Goal: Transaction & Acquisition: Purchase product/service

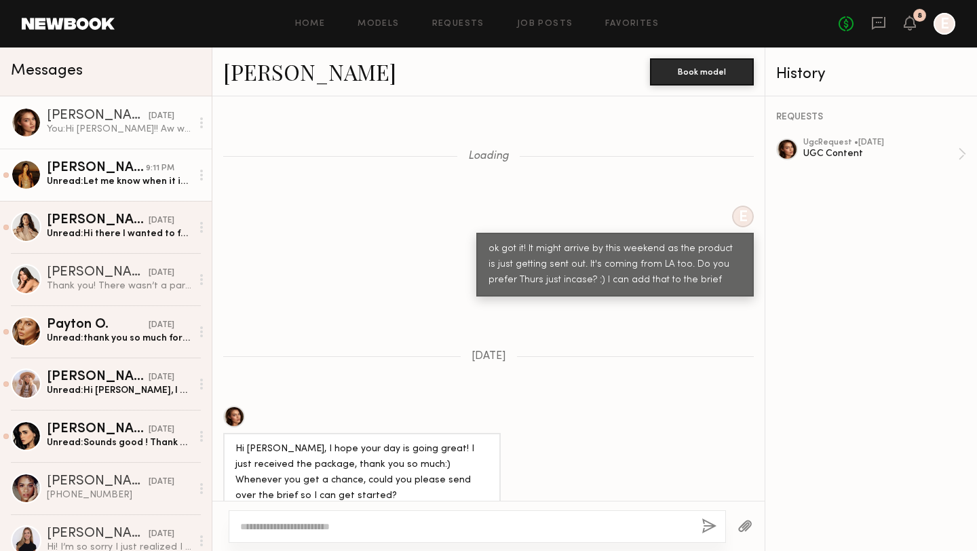
scroll to position [1328, 0]
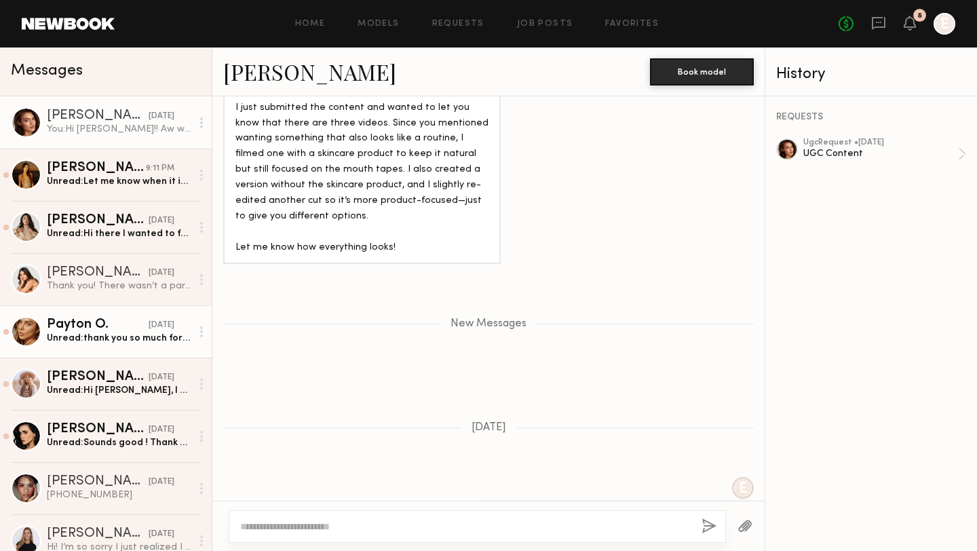
click at [65, 319] on div "Payton O." at bounding box center [98, 325] width 102 height 14
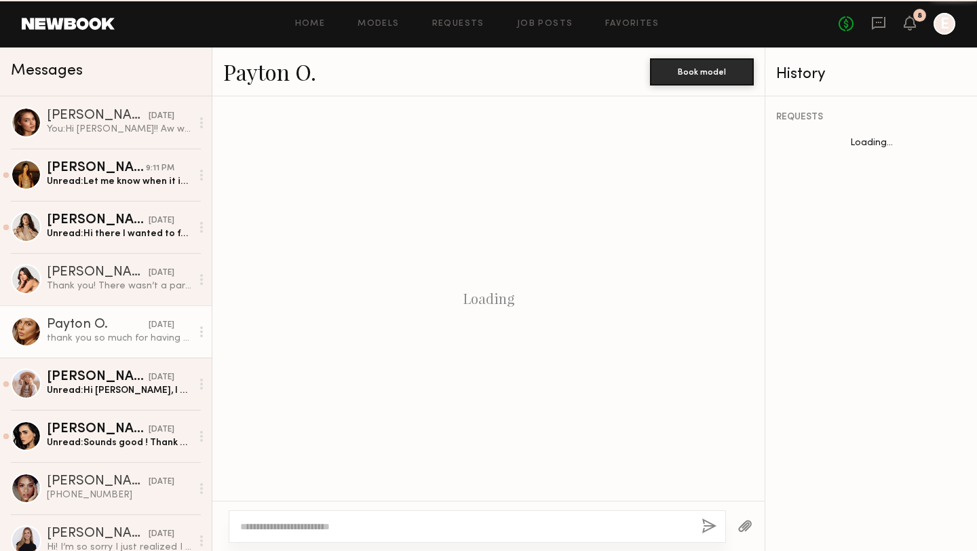
scroll to position [945, 0]
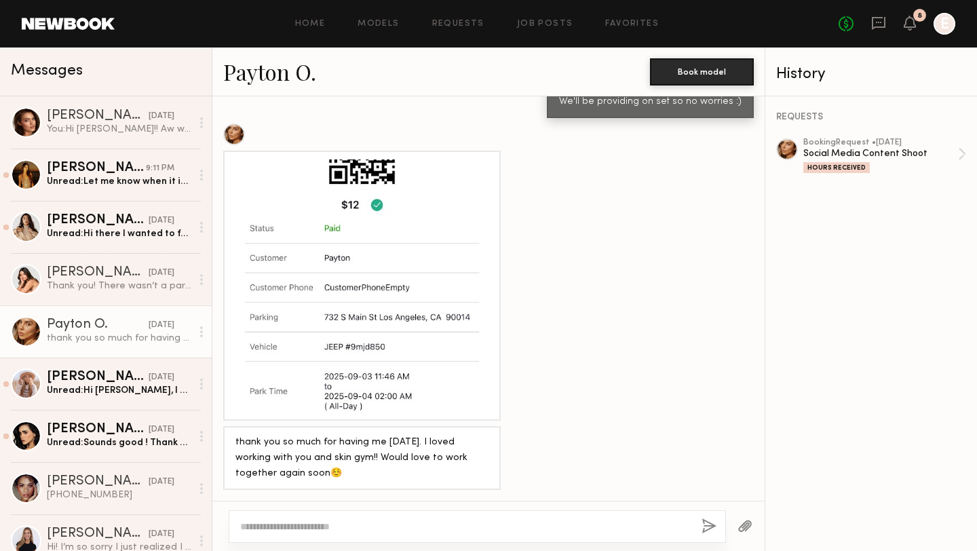
click at [401, 525] on textarea at bounding box center [465, 527] width 451 height 14
type textarea "**********"
click at [892, 155] on div "Social Media Content Shoot" at bounding box center [881, 153] width 155 height 13
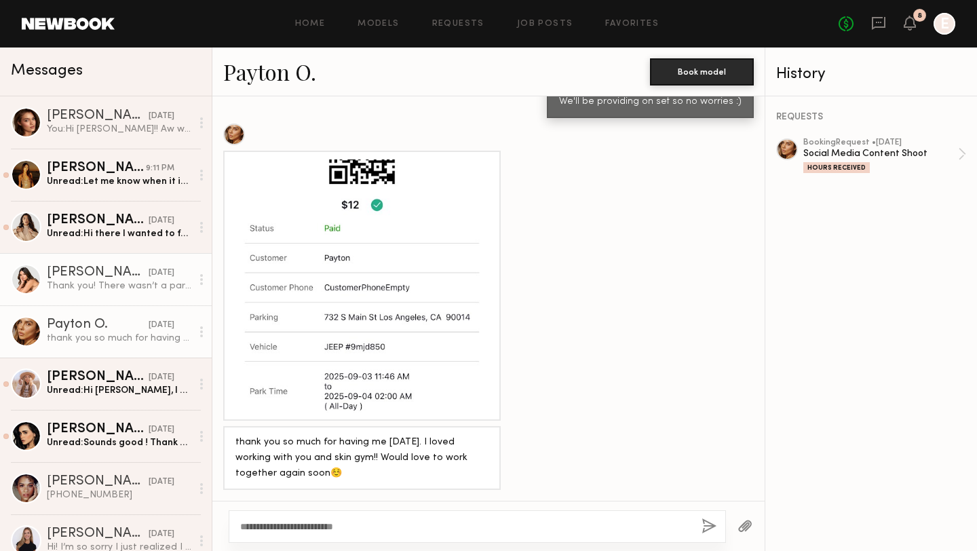
click at [76, 281] on div "Thank you! There wasn’t a parking assistant when I went to get my car so I wasn…" at bounding box center [119, 286] width 145 height 13
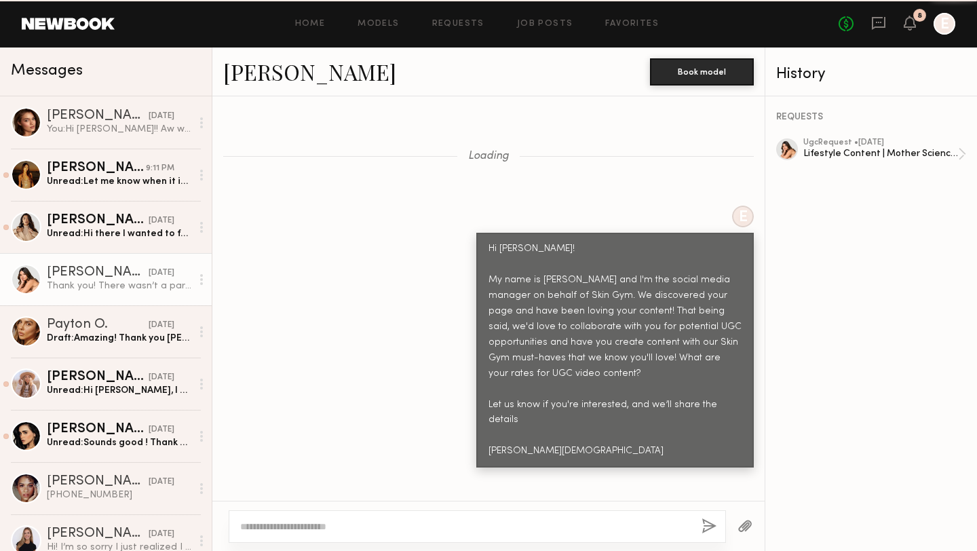
scroll to position [2724, 0]
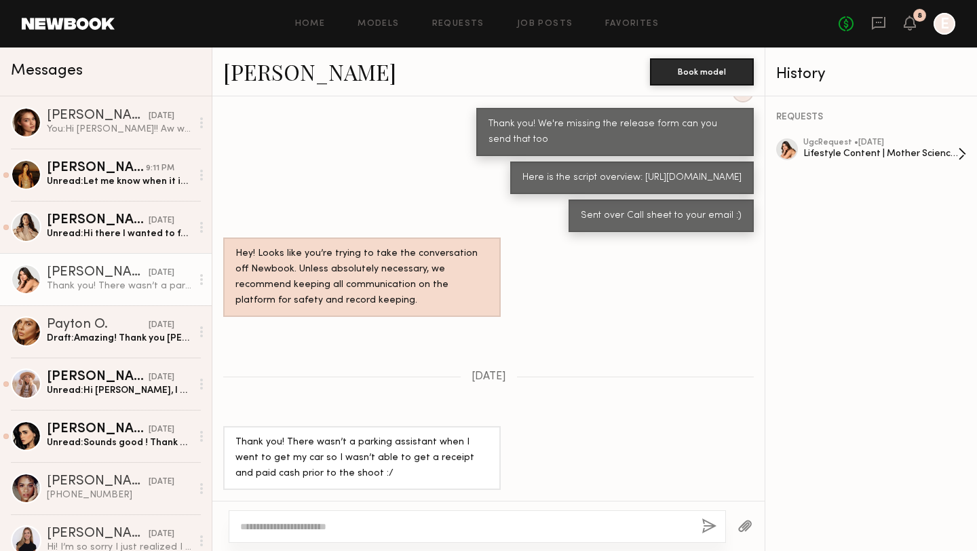
click at [843, 151] on div "Lifestyle Content | Mother Science, Molecular Genesis" at bounding box center [881, 153] width 155 height 13
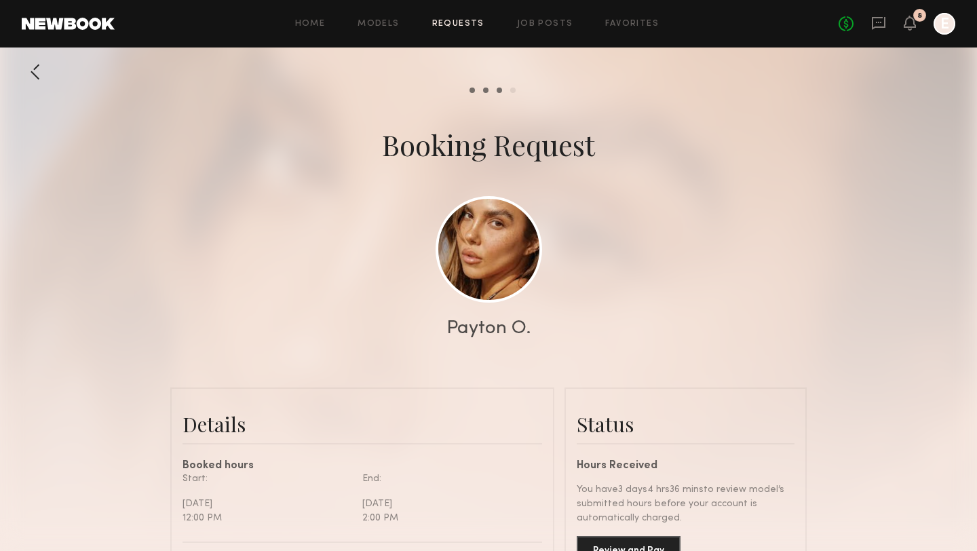
scroll to position [4772, 0]
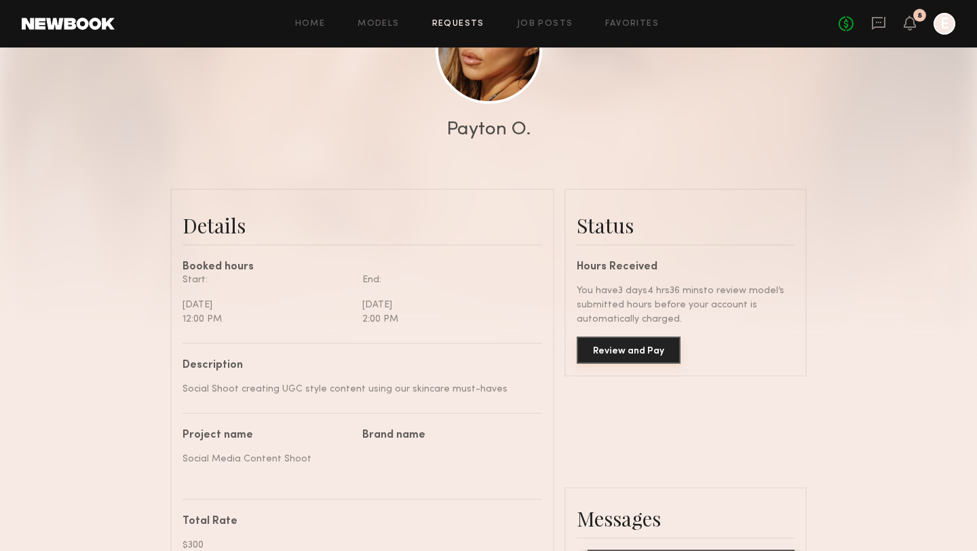
click at [635, 354] on button "Review and Pay" at bounding box center [629, 350] width 104 height 27
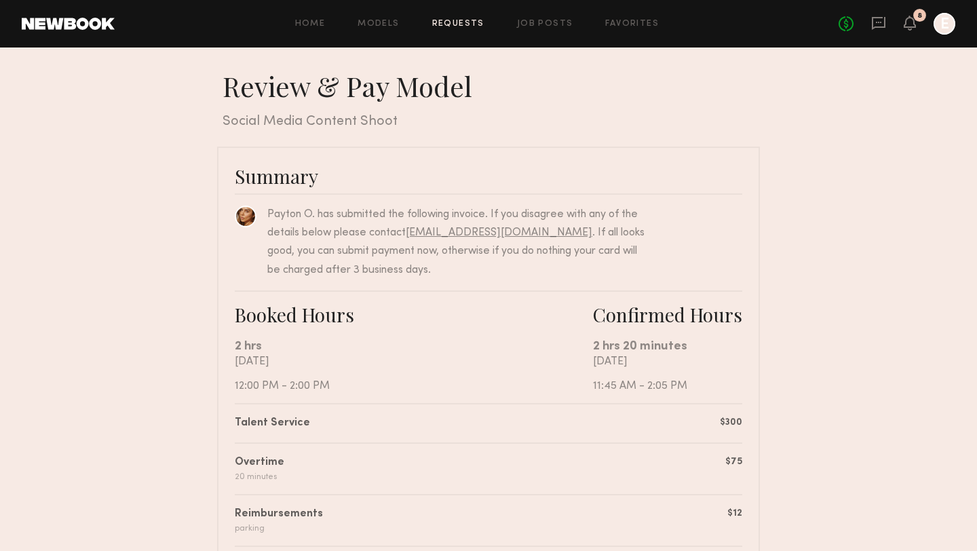
click at [451, 24] on link "Requests" at bounding box center [458, 24] width 52 height 9
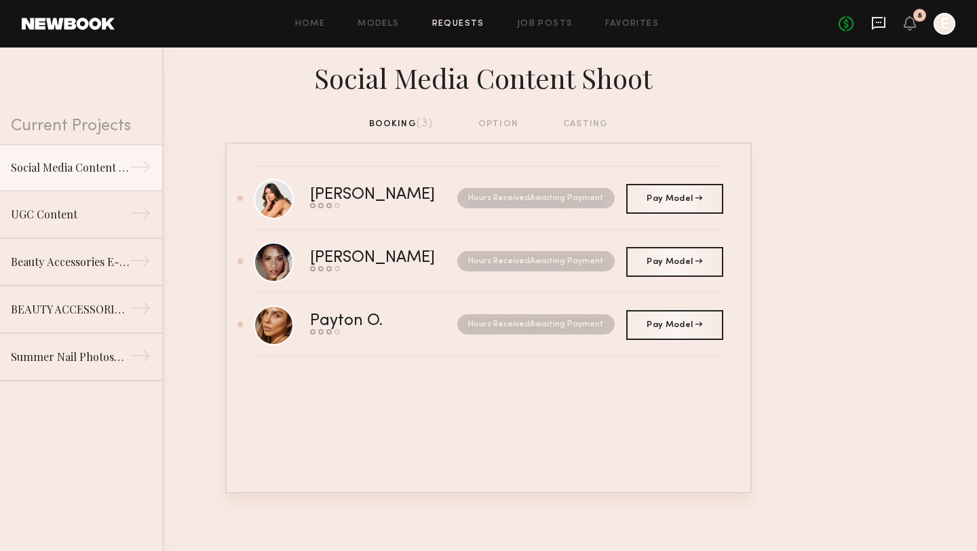
click at [880, 30] on icon at bounding box center [879, 23] width 15 height 15
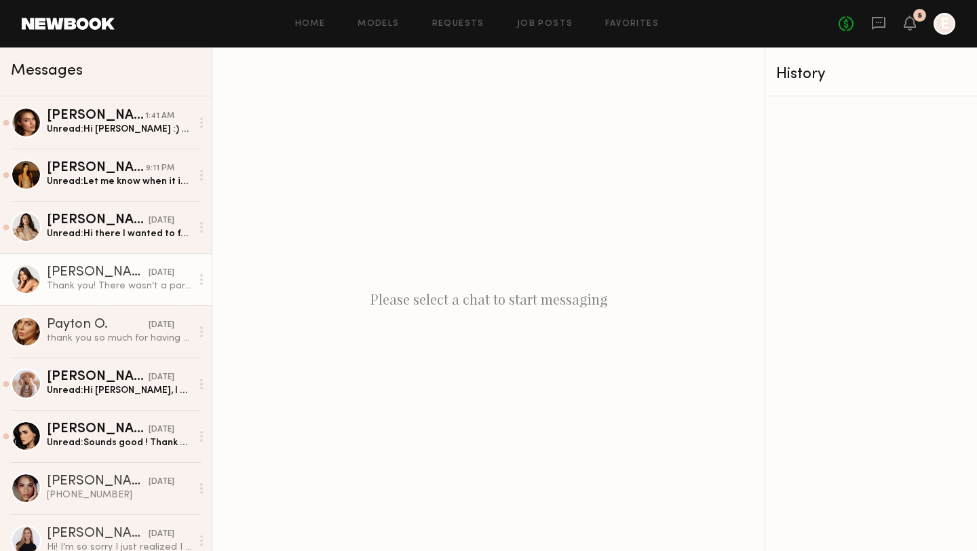
click at [77, 282] on div "Thank you! There wasn’t a parking assistant when I went to get my car so I wasn…" at bounding box center [119, 286] width 145 height 13
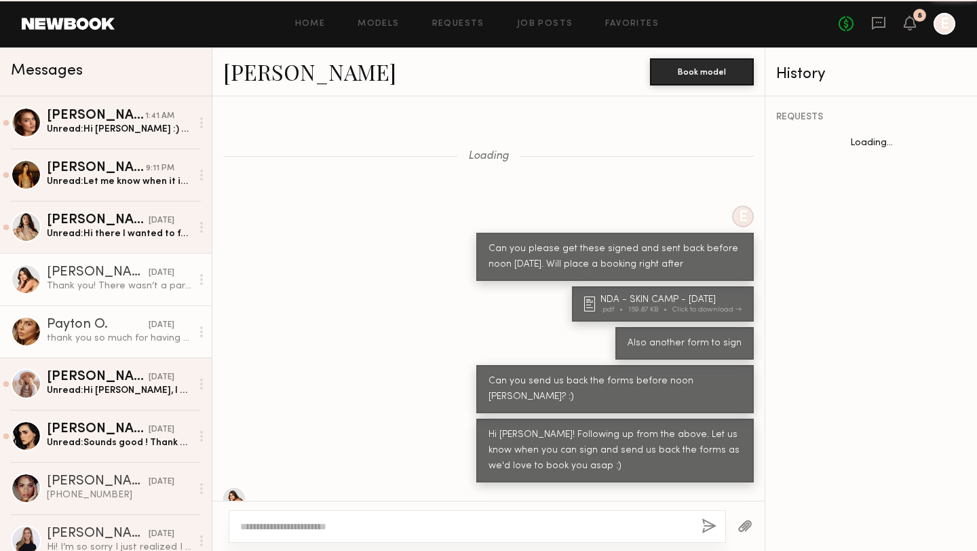
scroll to position [486, 0]
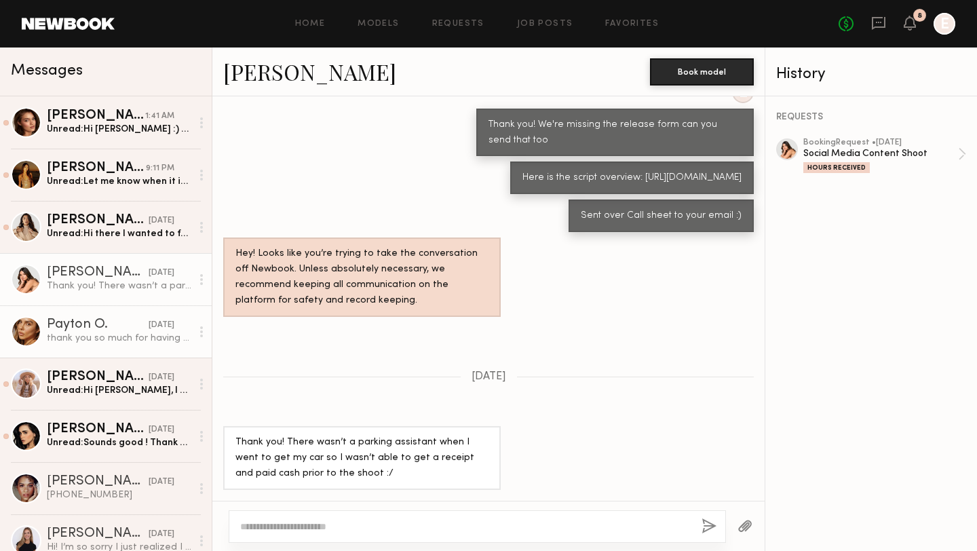
click at [130, 335] on div "thank you so much for having me today. I loved working with you and skin gym!! …" at bounding box center [119, 338] width 145 height 13
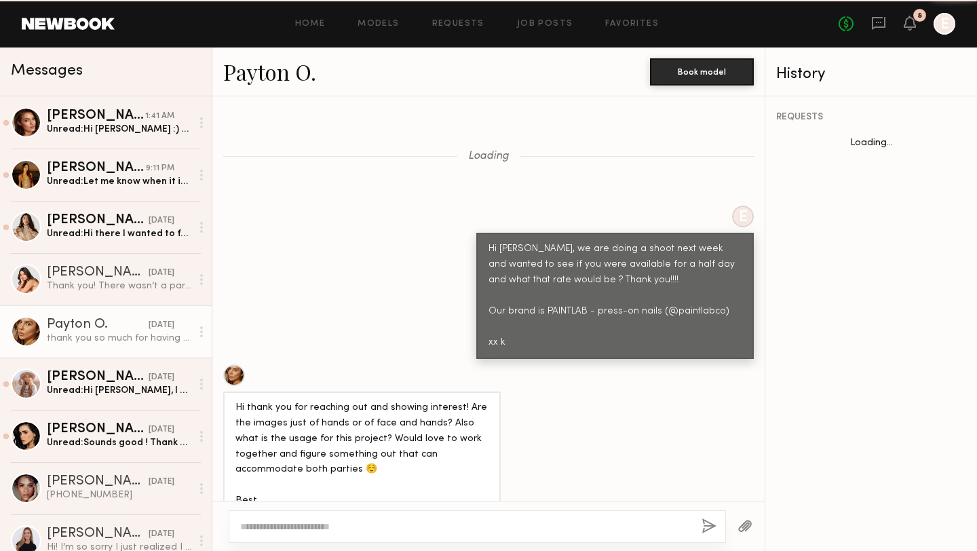
scroll to position [4731, 0]
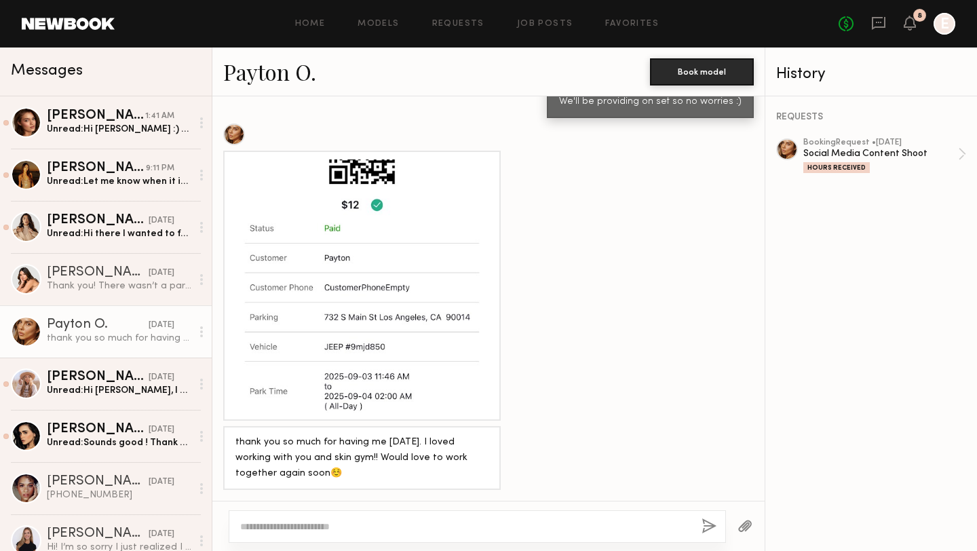
click at [362, 530] on textarea at bounding box center [465, 527] width 451 height 14
type textarea "**"
click at [378, 346] on div at bounding box center [362, 286] width 253 height 253
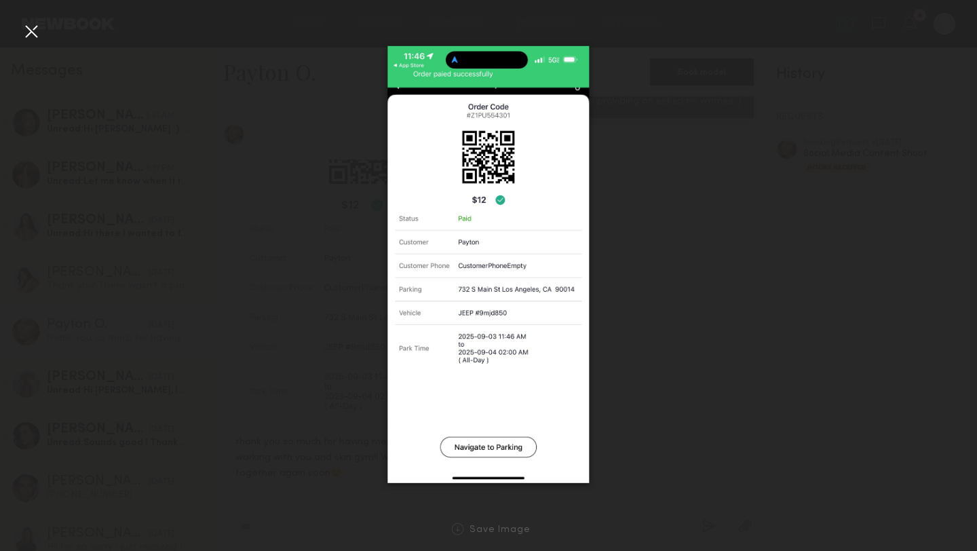
click at [34, 31] on div at bounding box center [31, 31] width 22 height 22
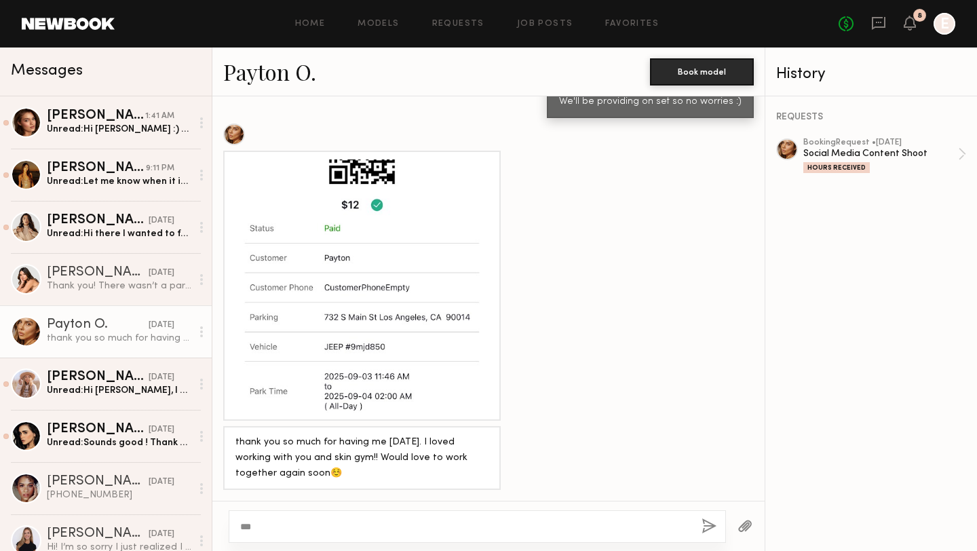
click at [390, 517] on div "**" at bounding box center [478, 526] width 498 height 33
click at [841, 165] on div "Hours Received" at bounding box center [837, 167] width 67 height 11
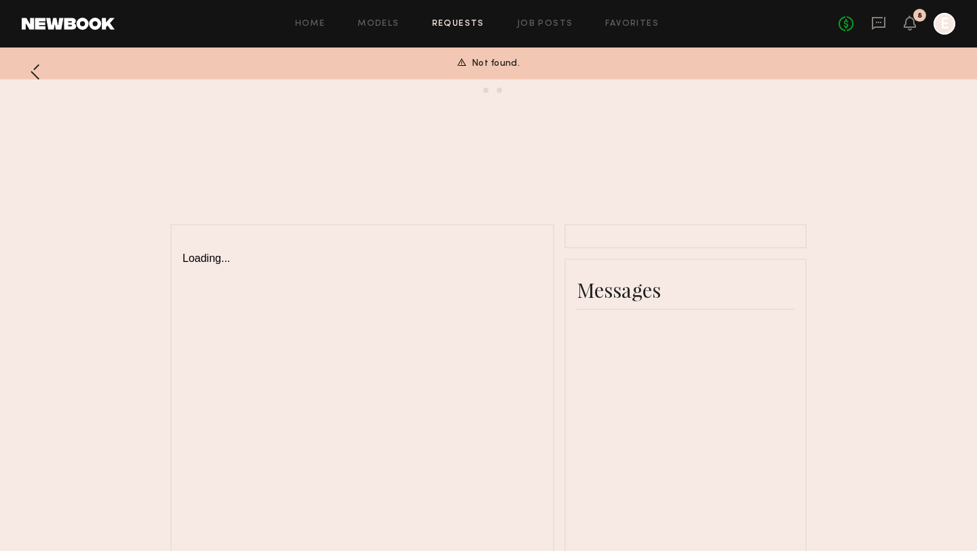
click at [41, 77] on div at bounding box center [35, 71] width 27 height 27
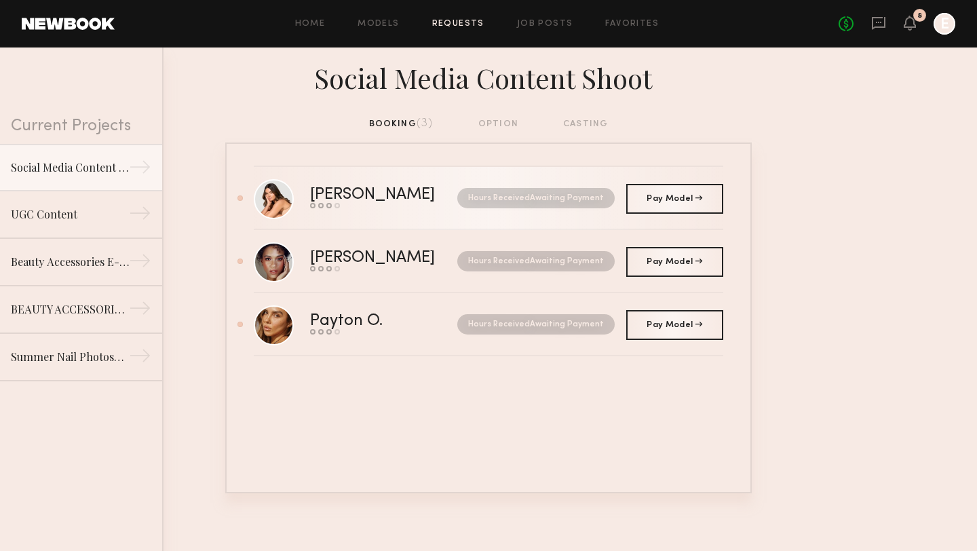
click at [590, 190] on nb-request-status "Hours Received Awaiting Payment" at bounding box center [535, 198] width 157 height 20
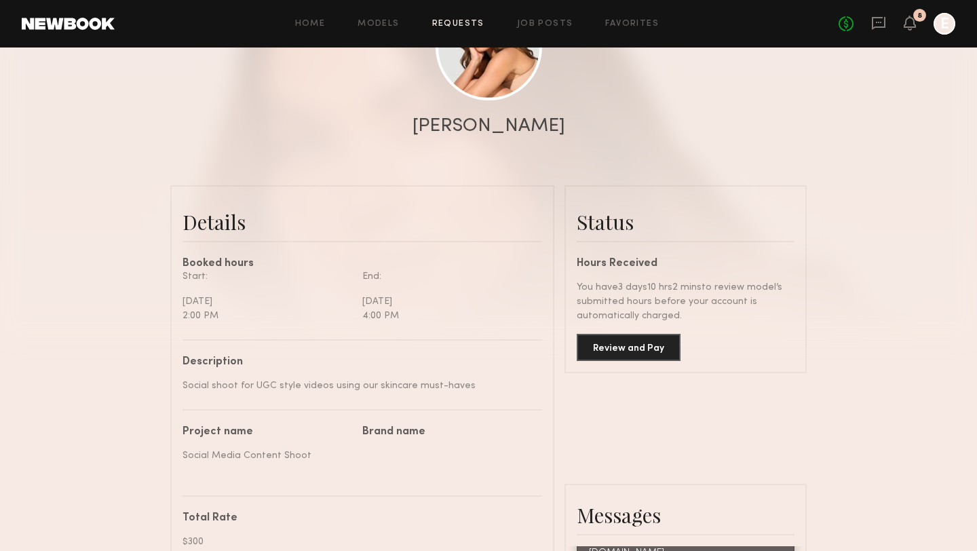
scroll to position [220, 0]
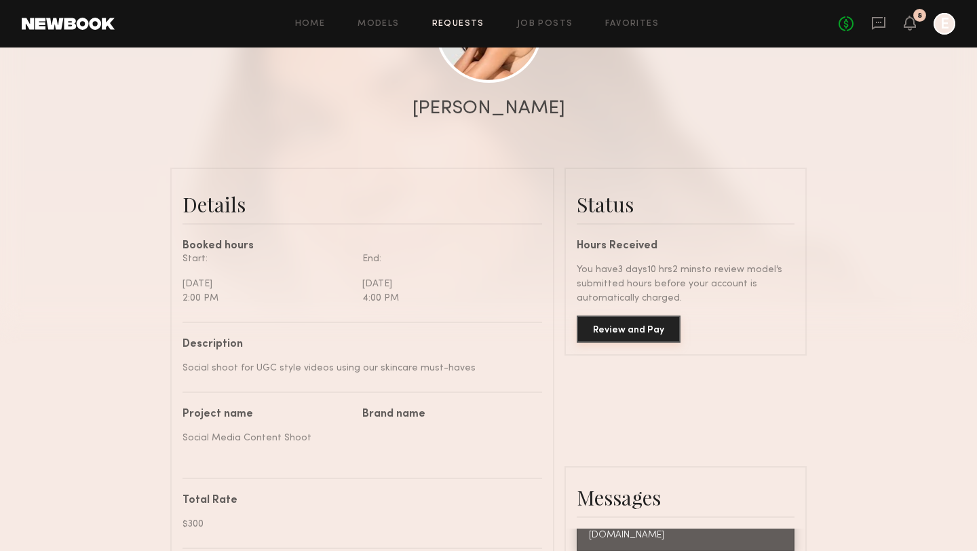
click at [613, 331] on button "Review and Pay" at bounding box center [629, 329] width 104 height 27
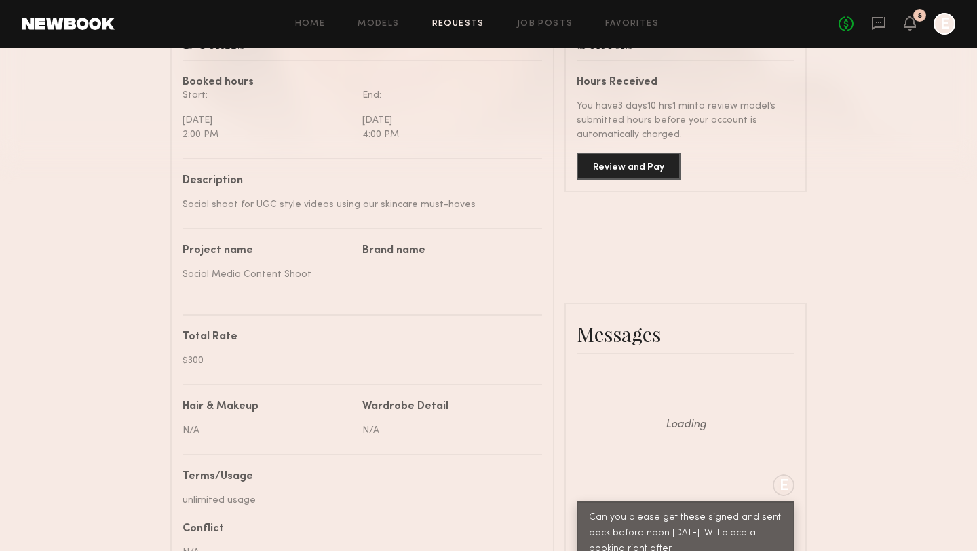
scroll to position [623, 0]
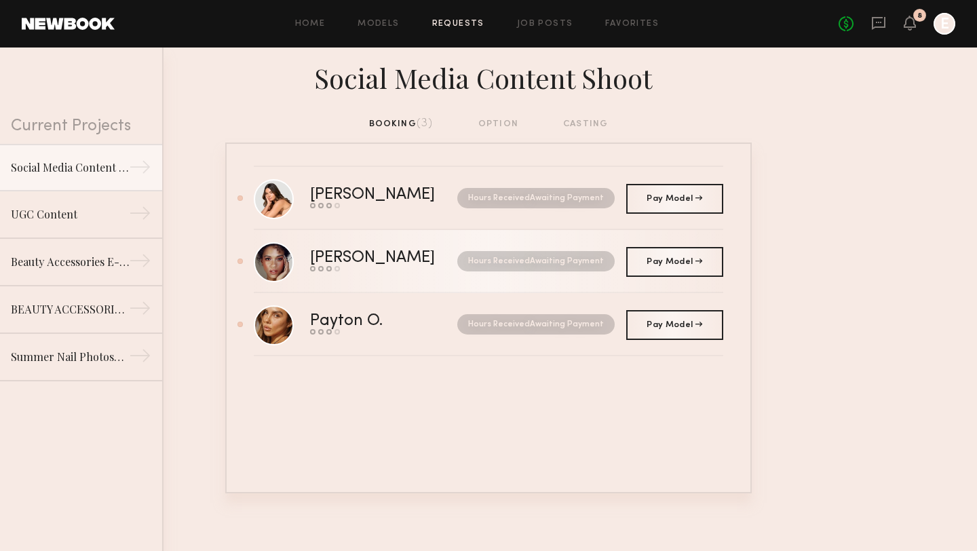
click at [364, 252] on div "[PERSON_NAME]" at bounding box center [378, 258] width 136 height 16
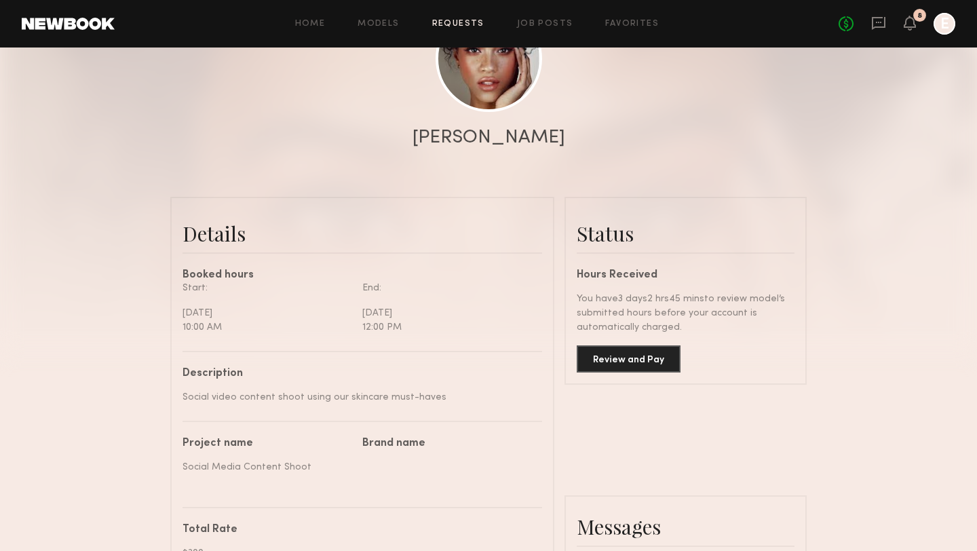
scroll to position [229, 0]
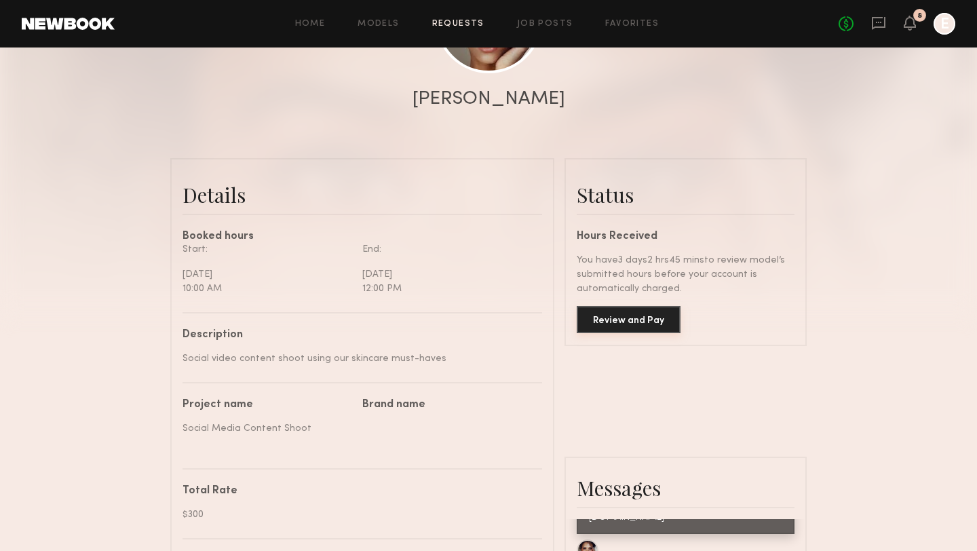
click at [633, 320] on button "Review and Pay" at bounding box center [629, 319] width 104 height 27
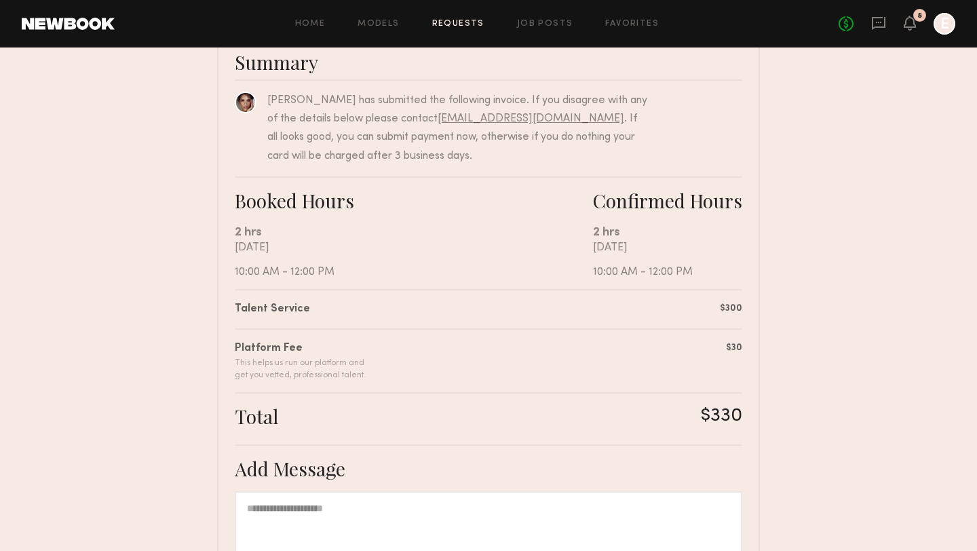
scroll to position [113, 0]
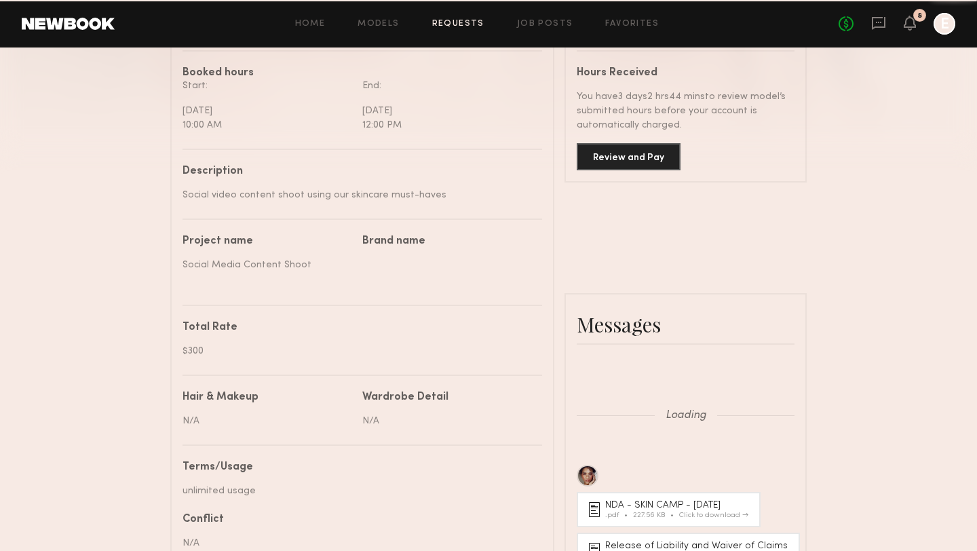
scroll to position [614, 0]
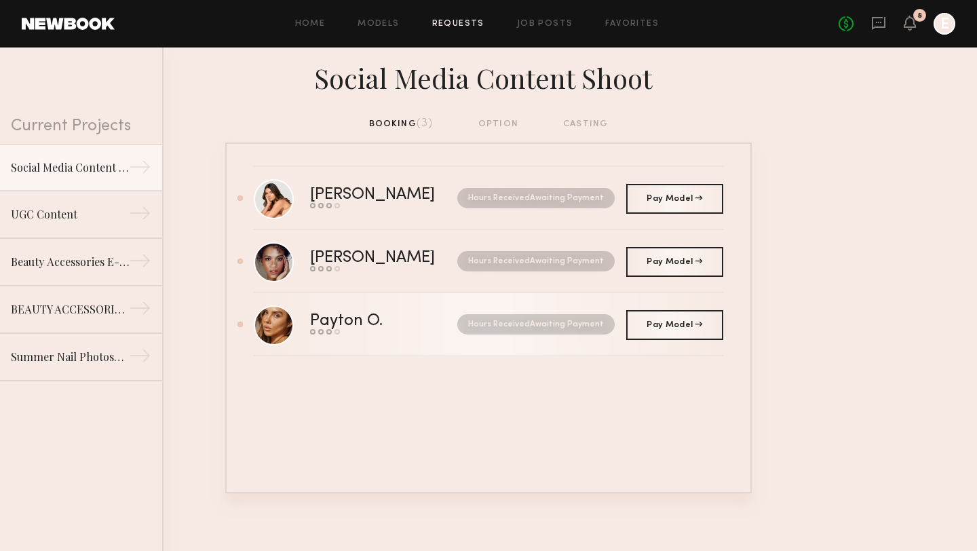
click at [338, 323] on div "Payton O." at bounding box center [365, 322] width 110 height 16
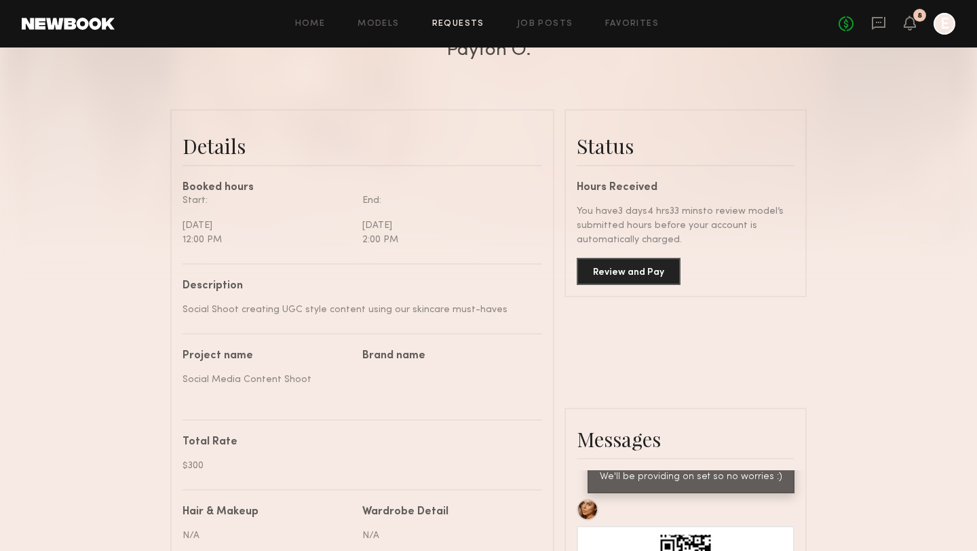
scroll to position [288, 0]
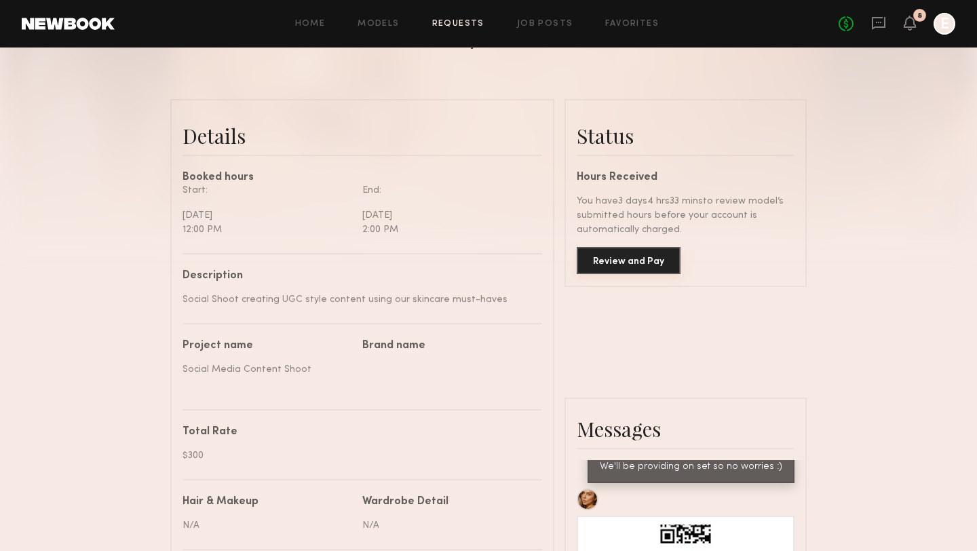
click at [598, 267] on button "Review and Pay" at bounding box center [629, 260] width 104 height 27
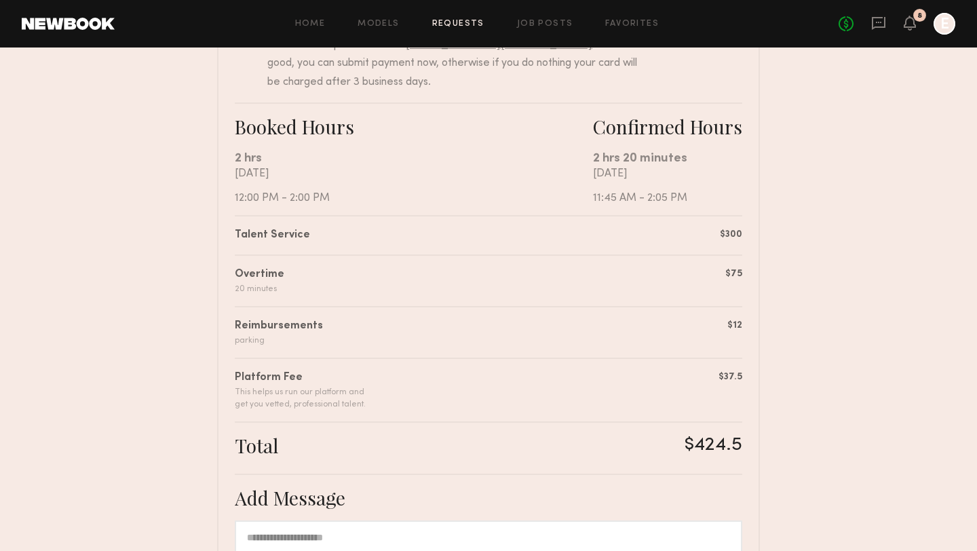
scroll to position [189, 0]
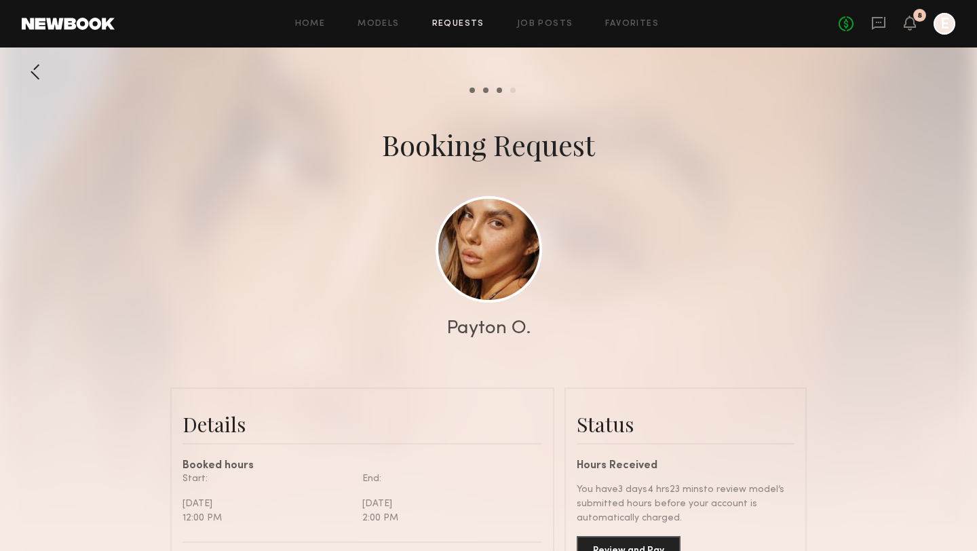
scroll to position [183, 0]
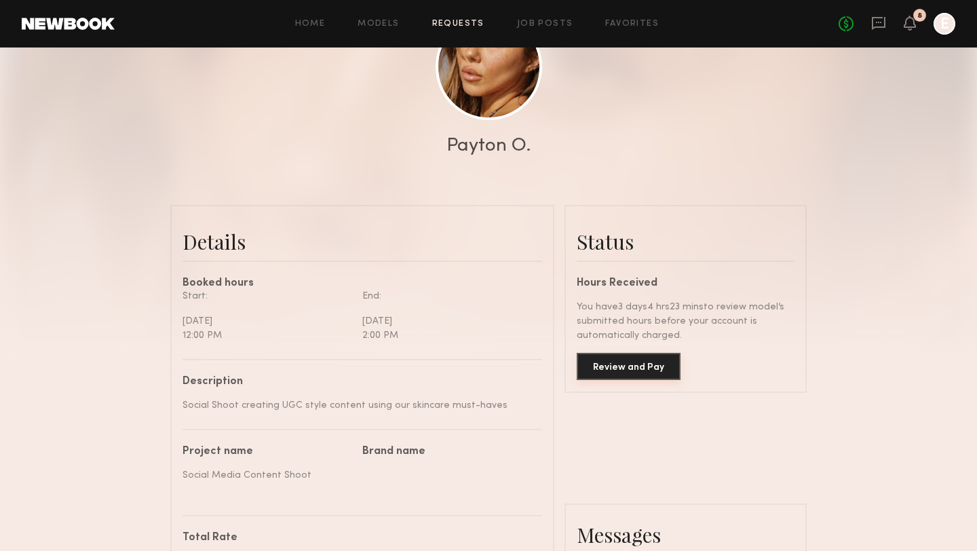
click at [593, 356] on button "Review and Pay" at bounding box center [629, 366] width 104 height 27
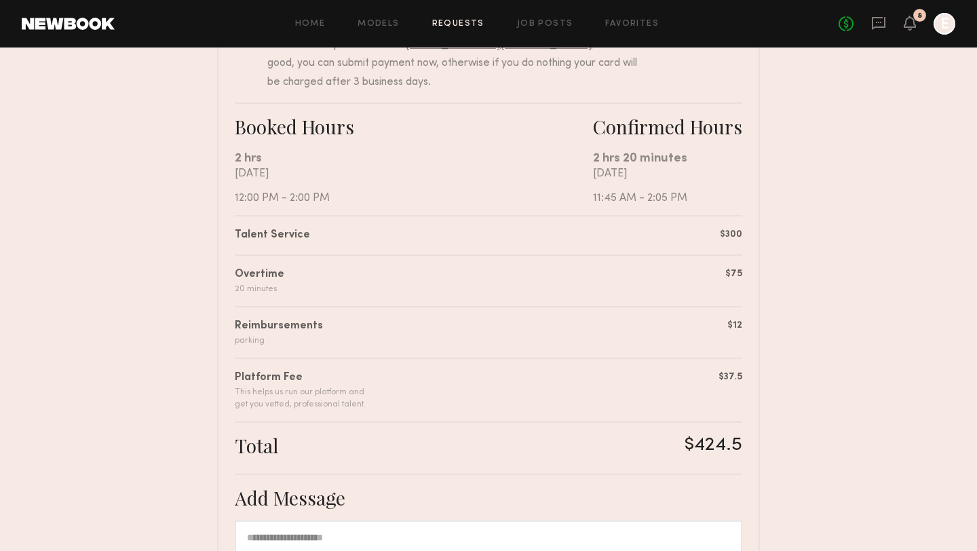
scroll to position [189, 0]
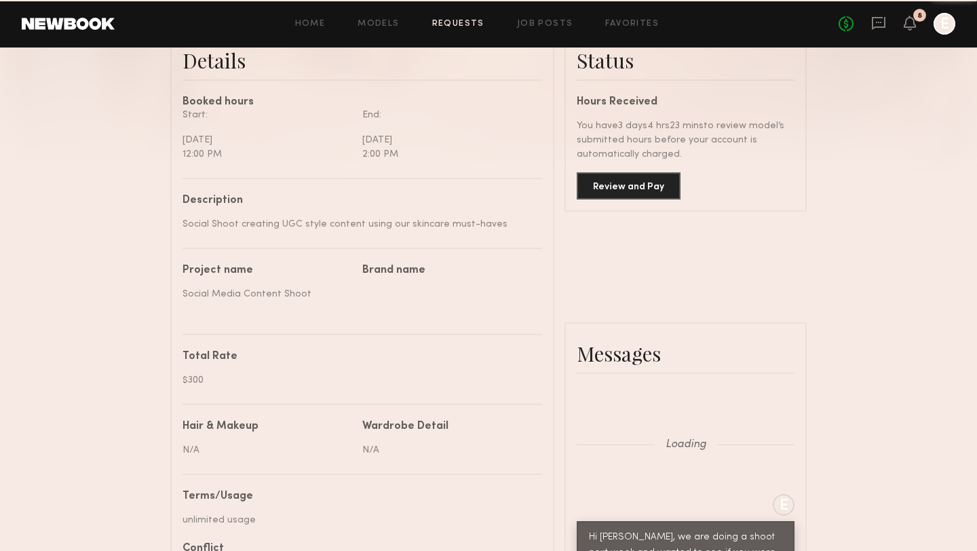
scroll to position [4772, 0]
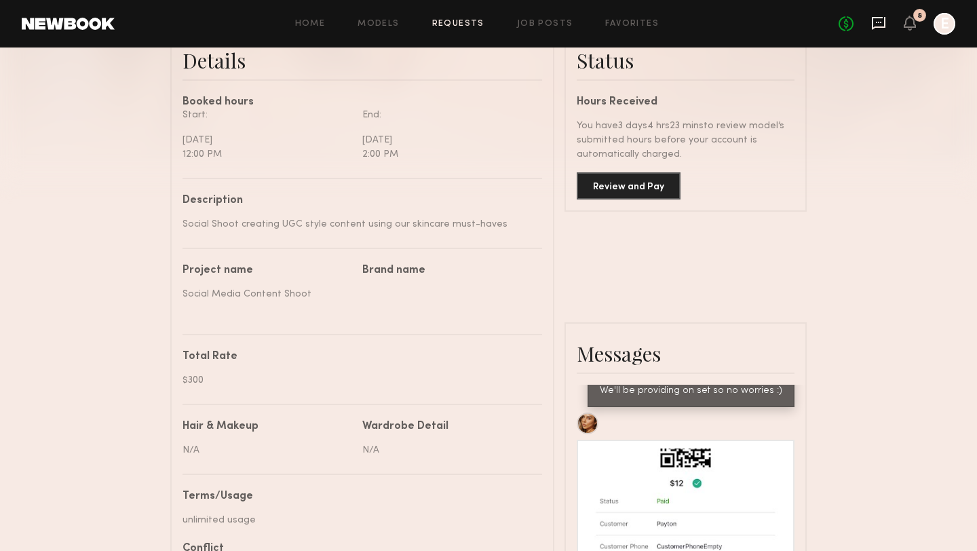
click at [878, 17] on icon at bounding box center [879, 23] width 14 height 13
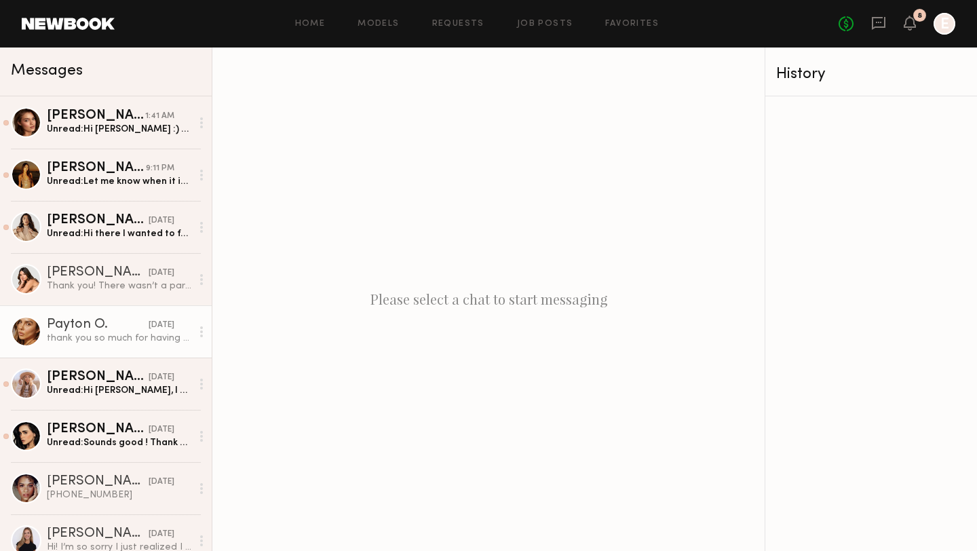
click at [114, 333] on div "thank you so much for having me [DATE]. I loved working with you and skin gym!!…" at bounding box center [119, 338] width 145 height 13
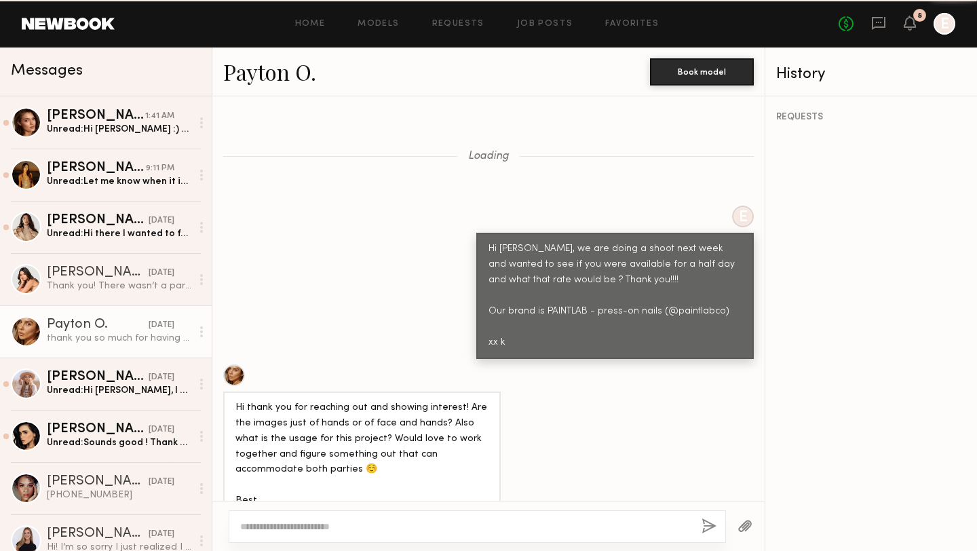
scroll to position [4731, 0]
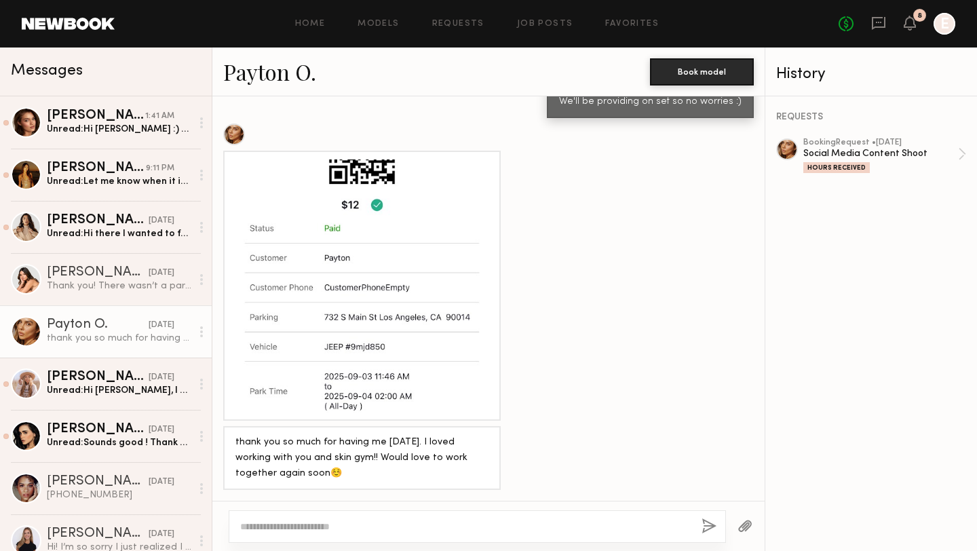
click at [406, 531] on textarea at bounding box center [465, 527] width 451 height 14
type textarea "**********"
click at [710, 525] on button "button" at bounding box center [709, 527] width 15 height 17
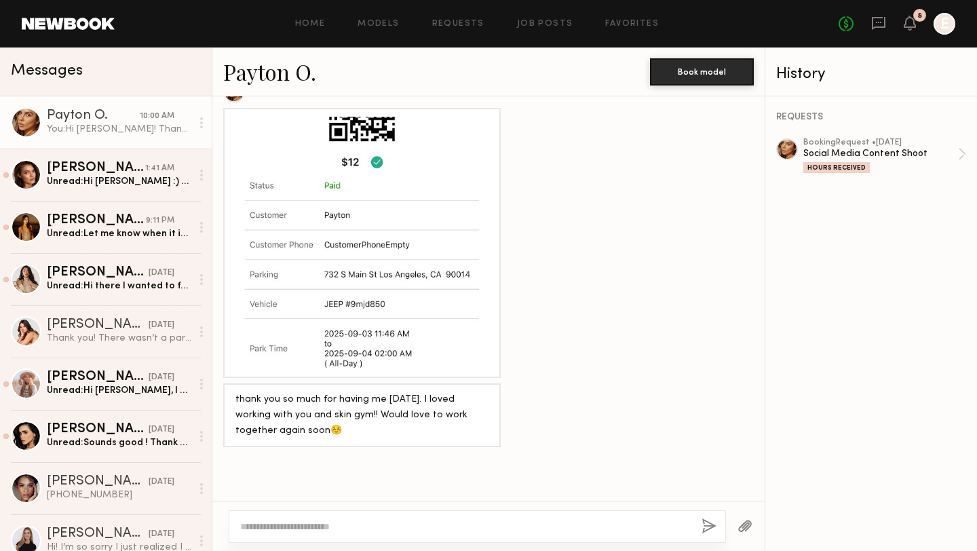
scroll to position [4991, 0]
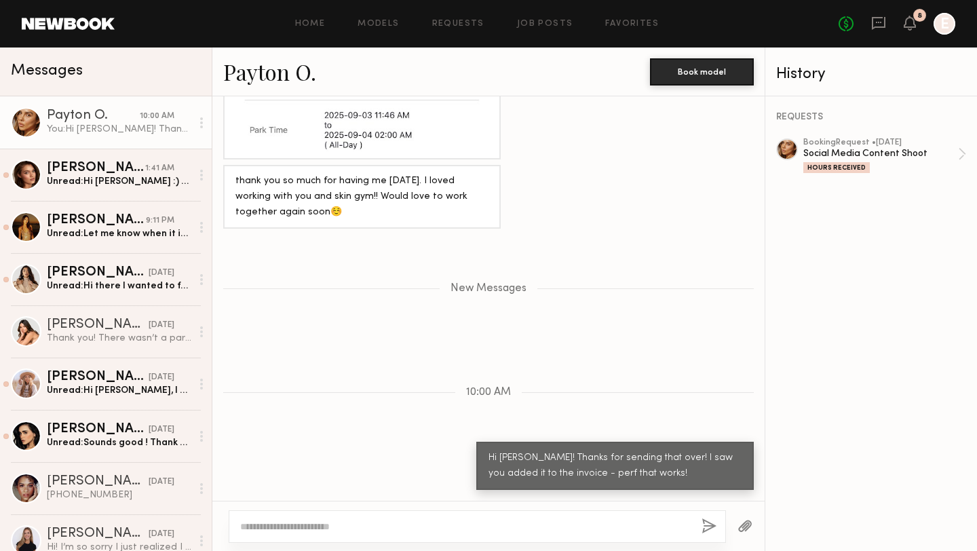
click at [632, 525] on textarea at bounding box center [465, 527] width 451 height 14
paste textarea "**********"
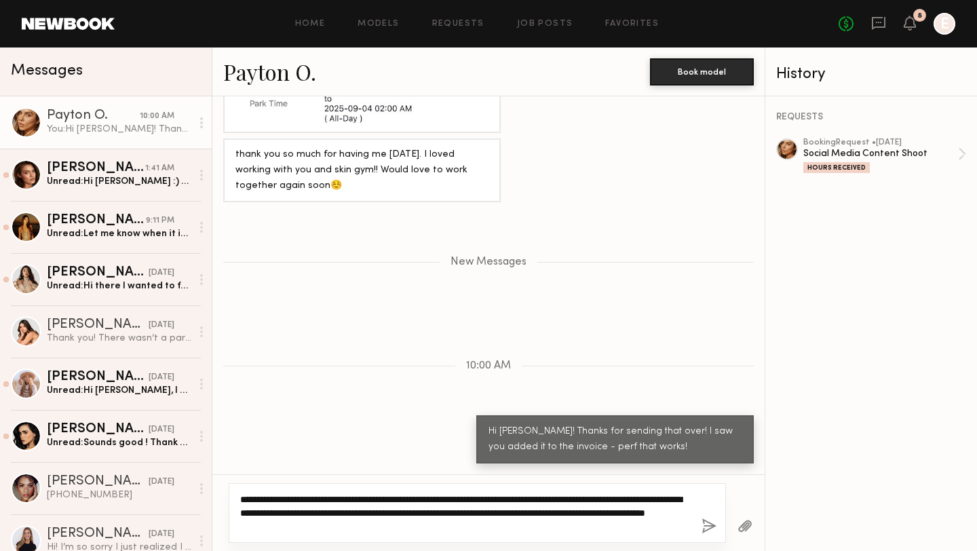
click at [242, 496] on textarea "**********" at bounding box center [465, 513] width 451 height 41
click at [485, 526] on textarea "**********" at bounding box center [465, 513] width 451 height 41
click at [310, 504] on textarea "**********" at bounding box center [465, 513] width 451 height 41
click at [394, 500] on textarea "**********" at bounding box center [465, 513] width 451 height 41
click at [644, 525] on textarea "**********" at bounding box center [465, 513] width 451 height 41
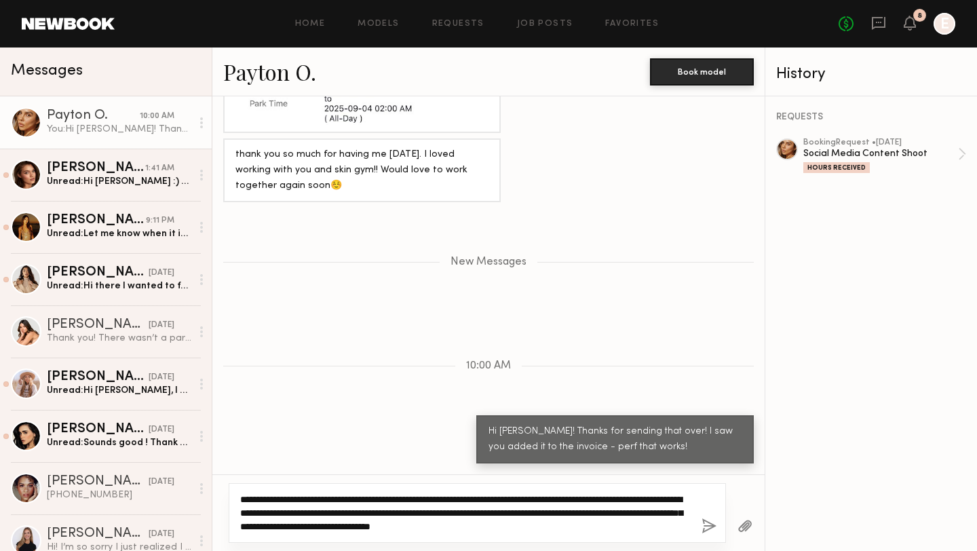
type textarea "**********"
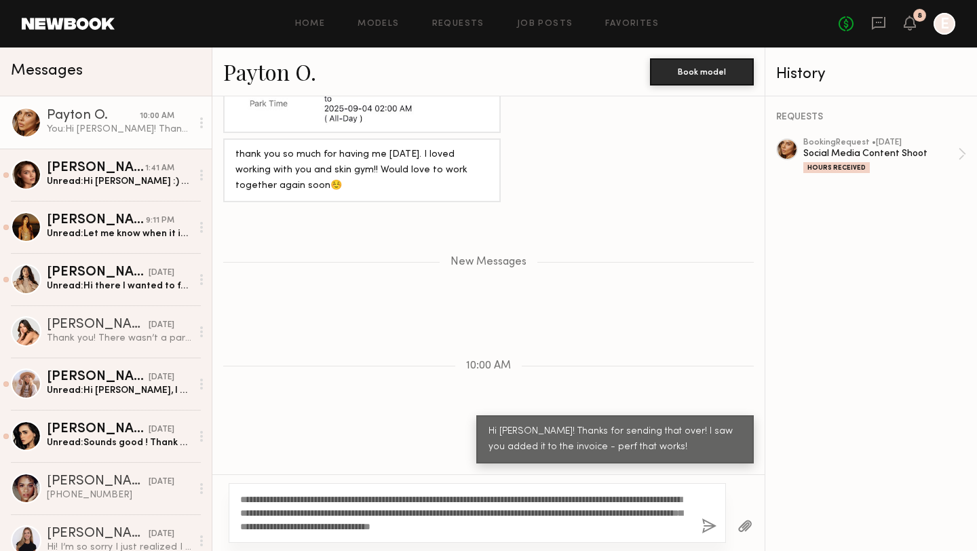
click at [703, 528] on button "button" at bounding box center [709, 527] width 15 height 17
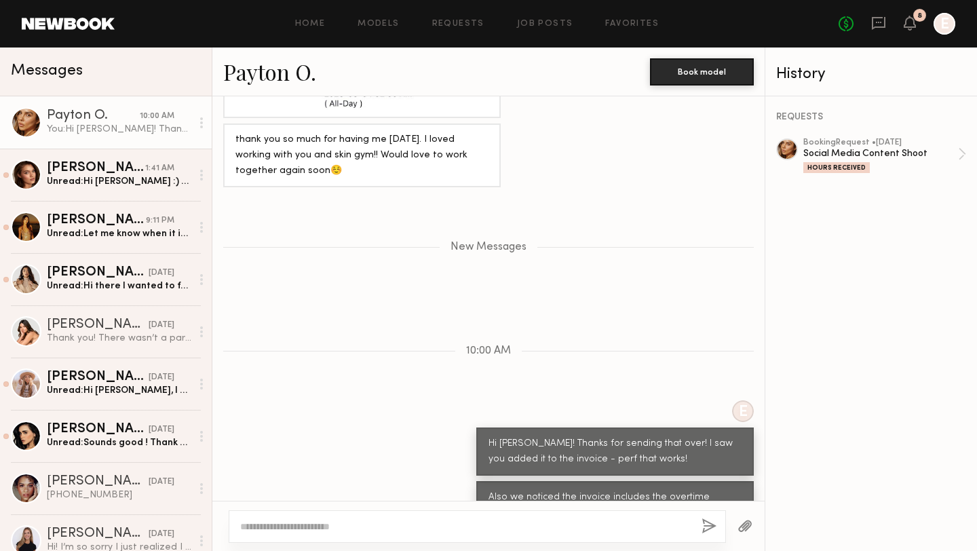
scroll to position [5134, 0]
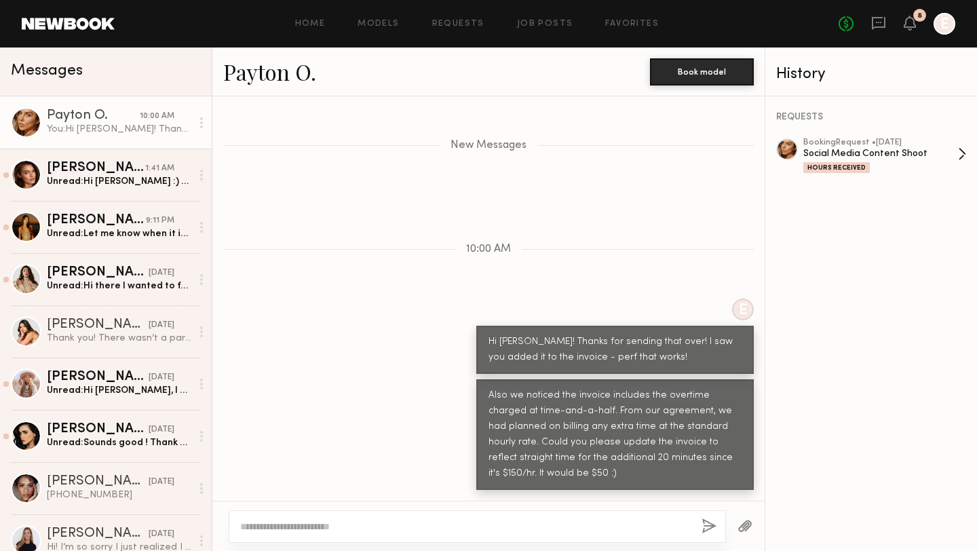
click at [895, 152] on div "Social Media Content Shoot" at bounding box center [881, 153] width 155 height 13
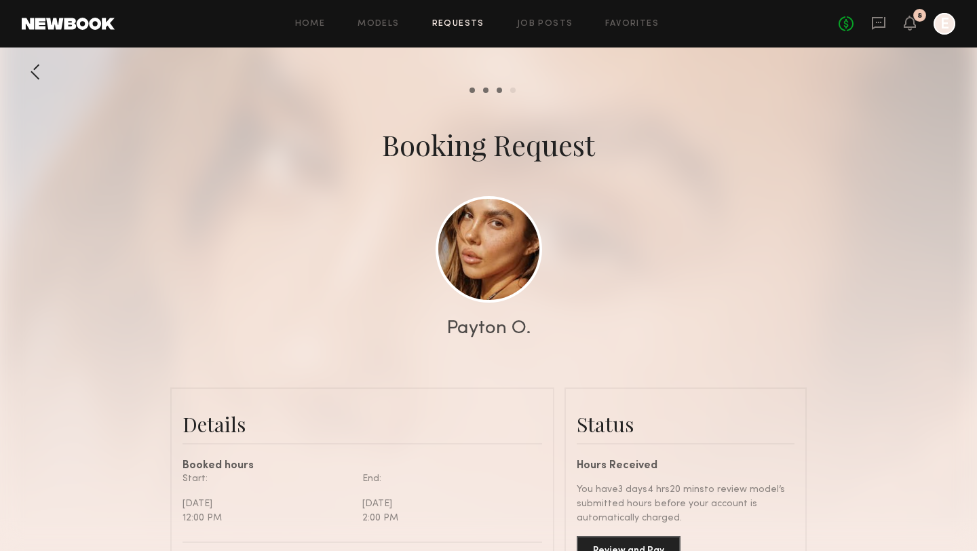
scroll to position [5103, 0]
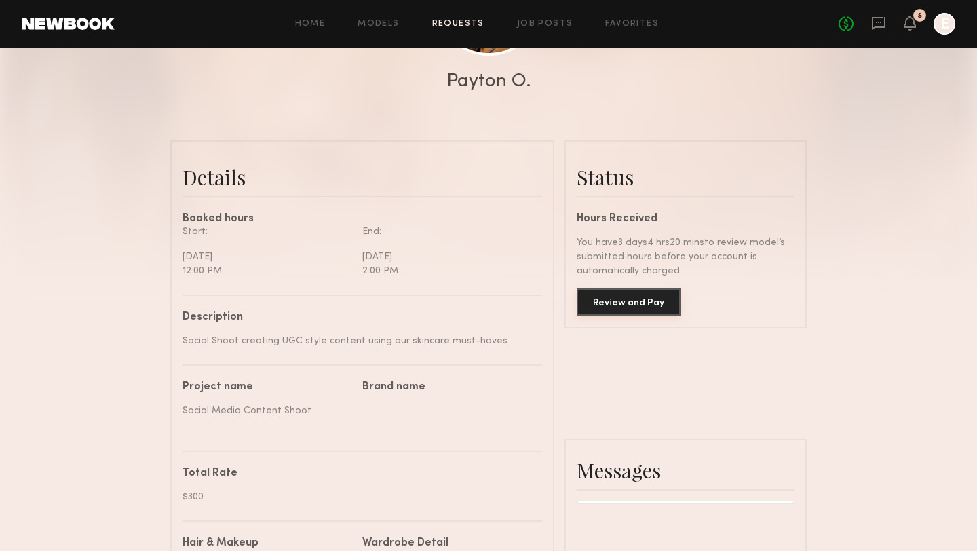
click at [643, 303] on button "Review and Pay" at bounding box center [629, 301] width 104 height 27
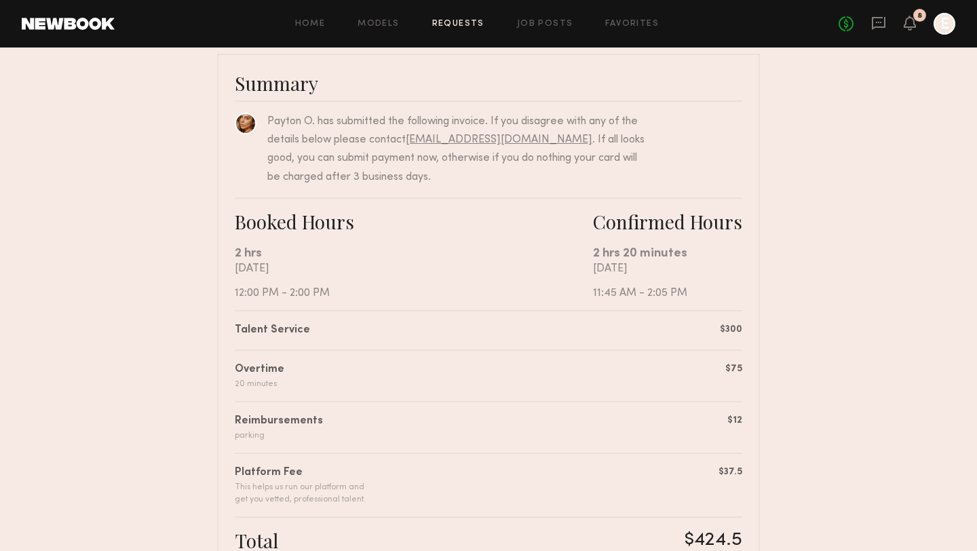
scroll to position [34, 0]
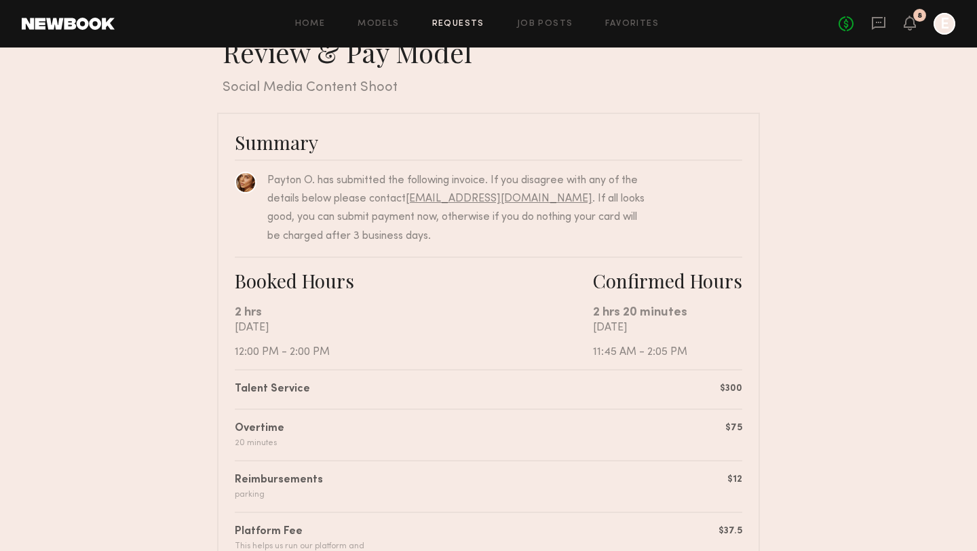
click at [449, 20] on link "Requests" at bounding box center [458, 24] width 52 height 9
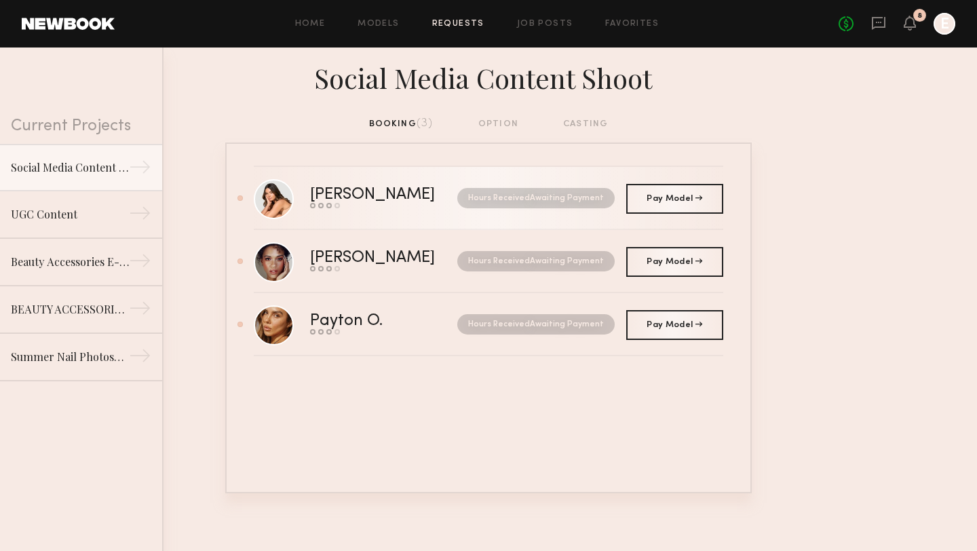
click at [541, 195] on nb-request-status "Hours Received Awaiting Payment" at bounding box center [535, 198] width 157 height 20
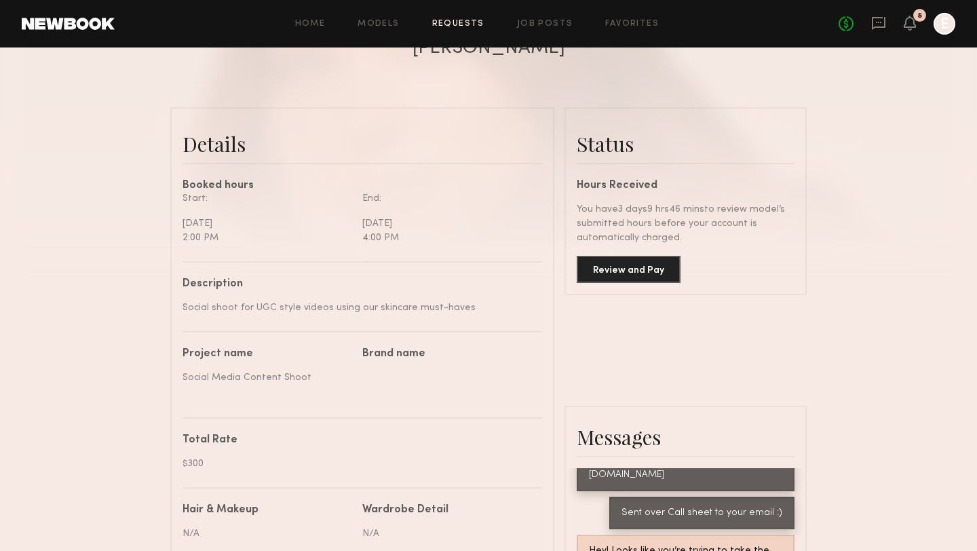
scroll to position [283, 0]
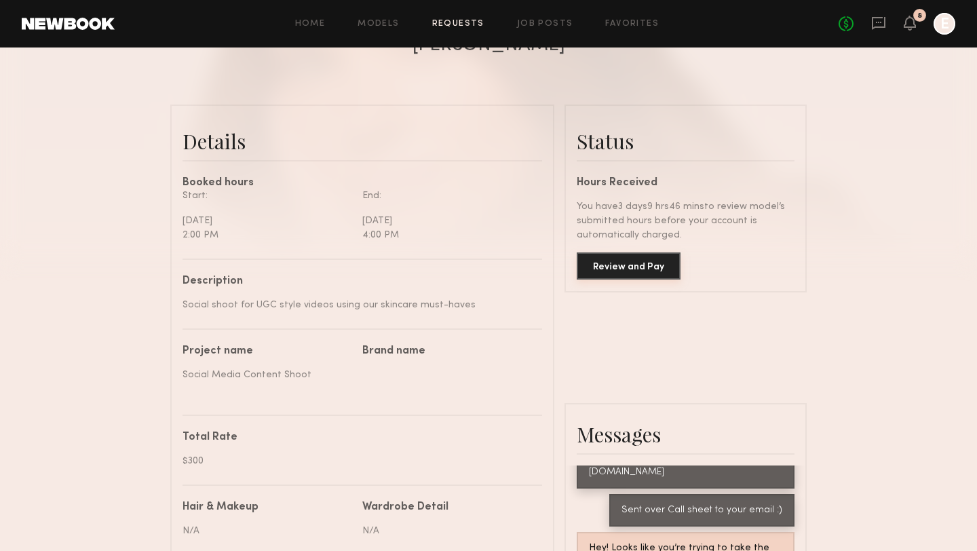
click at [641, 273] on button "Review and Pay" at bounding box center [629, 266] width 104 height 27
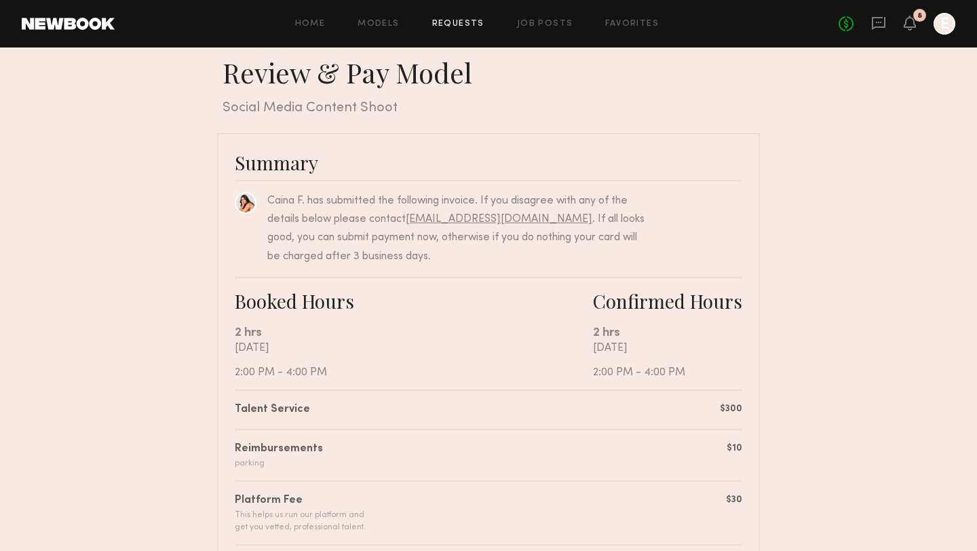
scroll to position [368, 0]
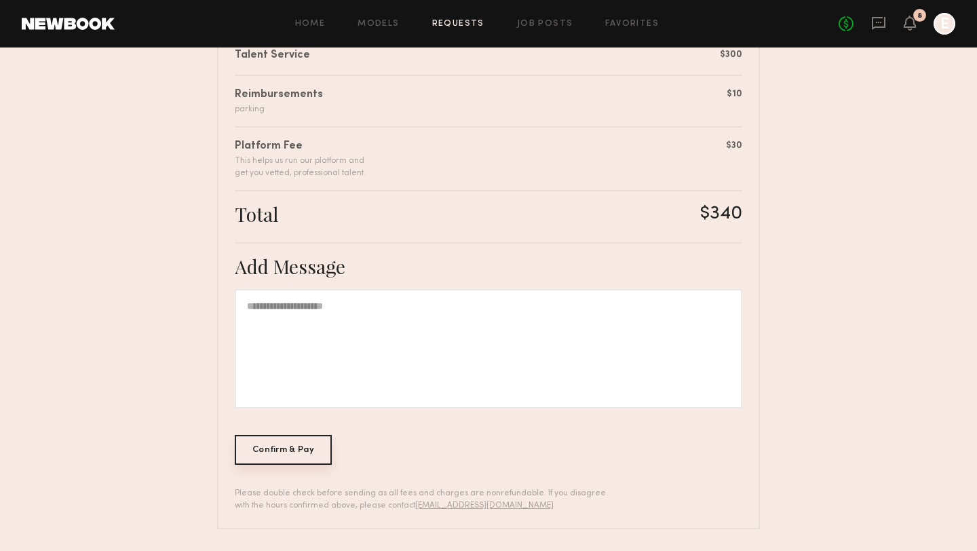
click at [315, 446] on div "Confirm & Pay" at bounding box center [283, 450] width 97 height 30
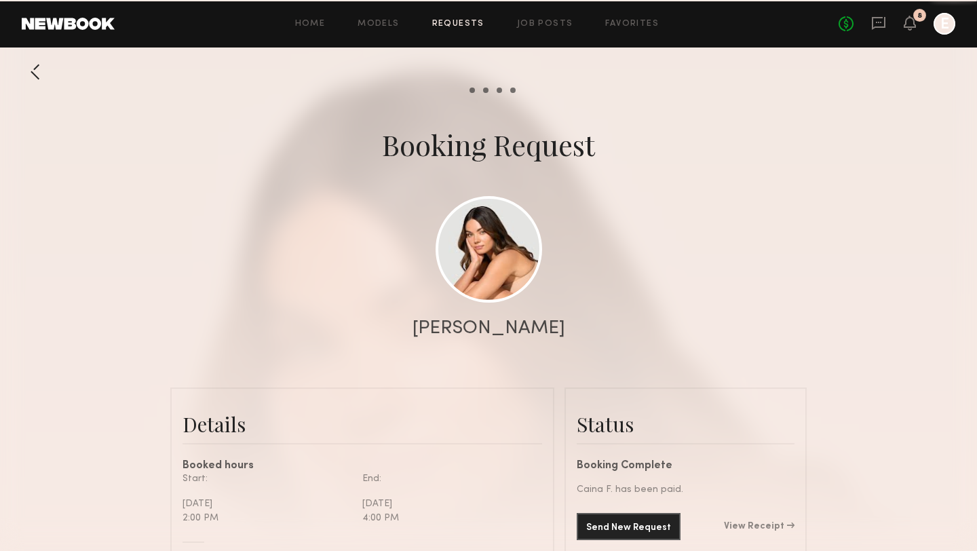
scroll to position [623, 0]
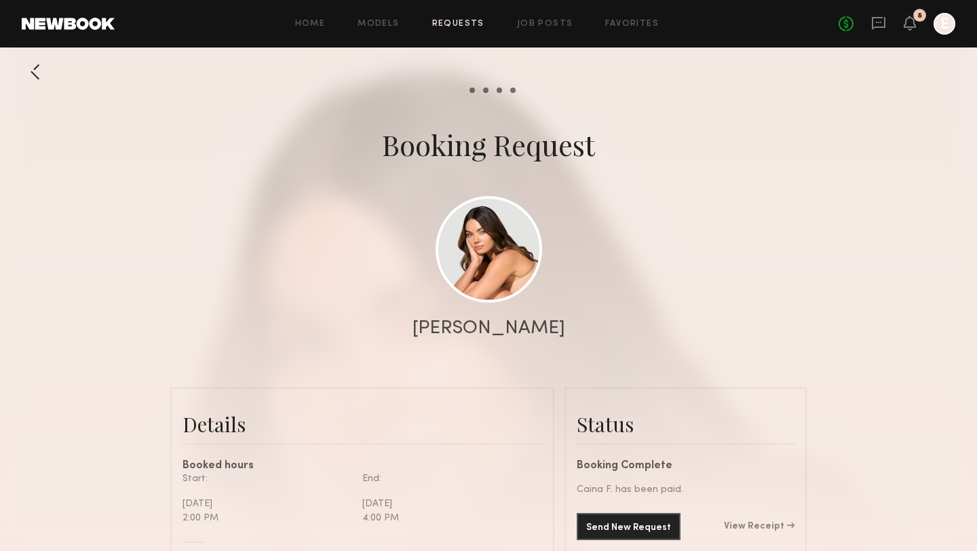
click at [447, 24] on link "Requests" at bounding box center [458, 24] width 52 height 9
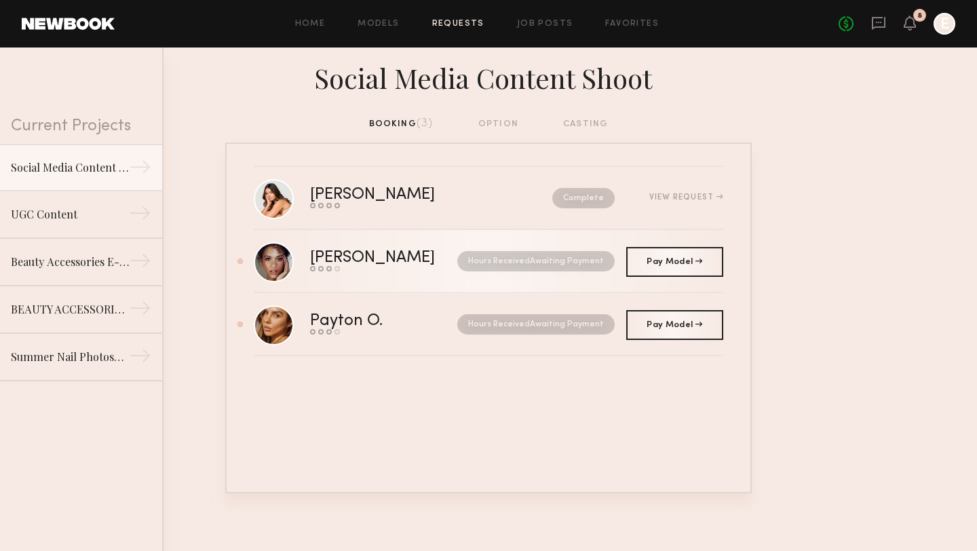
click at [335, 260] on div "Alexandra W." at bounding box center [378, 258] width 136 height 16
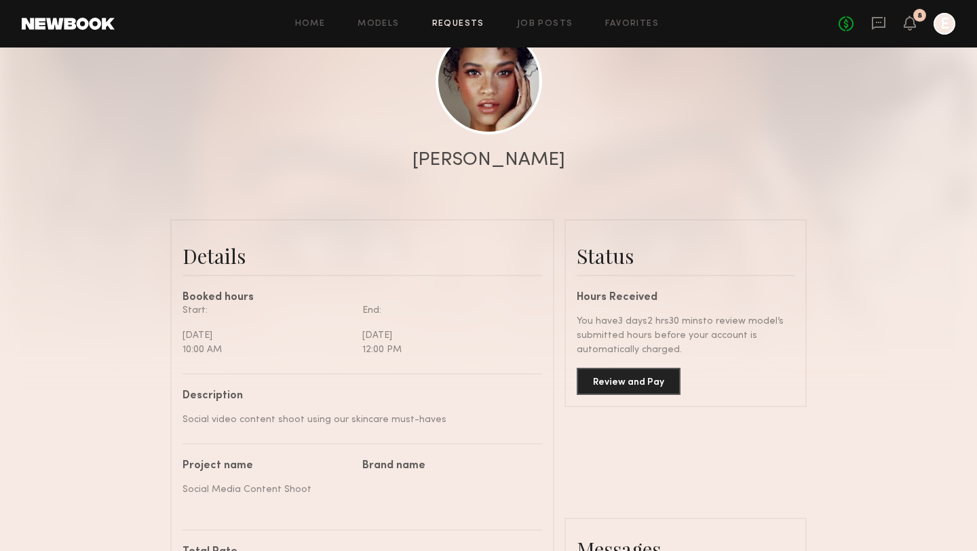
scroll to position [201, 0]
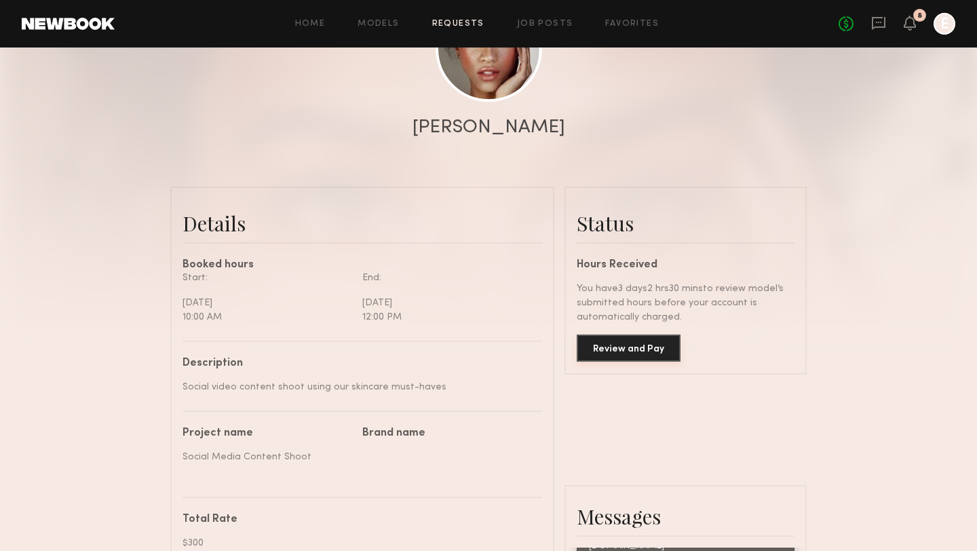
click at [627, 359] on button "Review and Pay" at bounding box center [629, 348] width 104 height 27
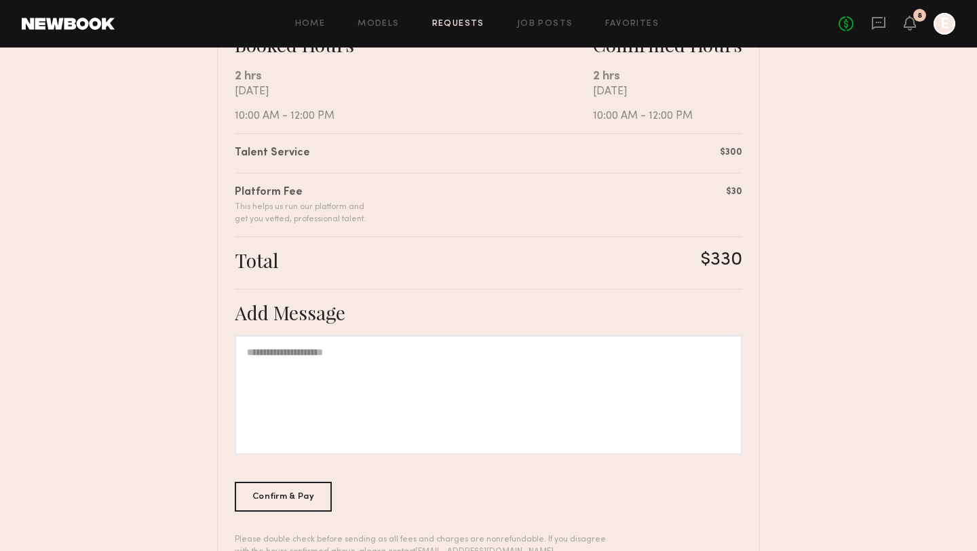
scroll to position [316, 0]
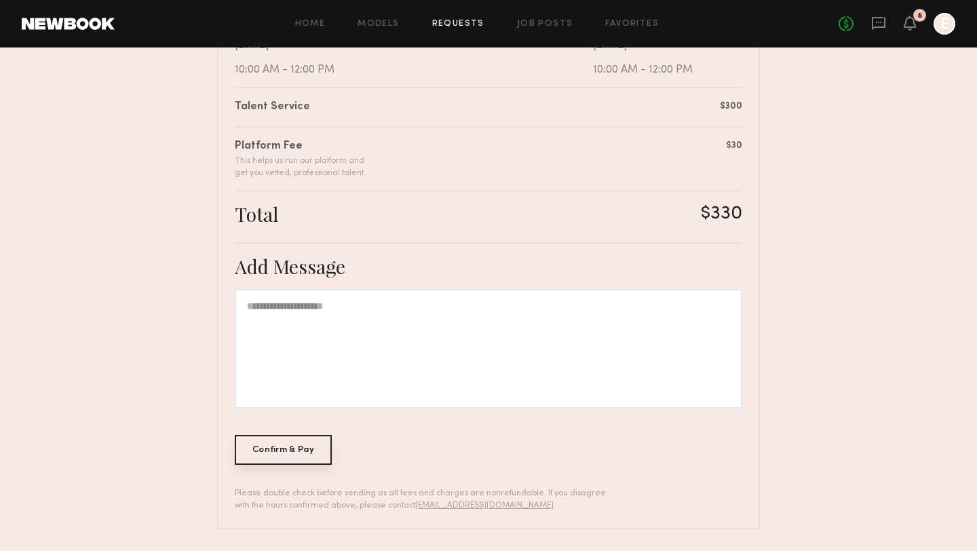
click at [297, 456] on div "Confirm & Pay" at bounding box center [283, 450] width 97 height 30
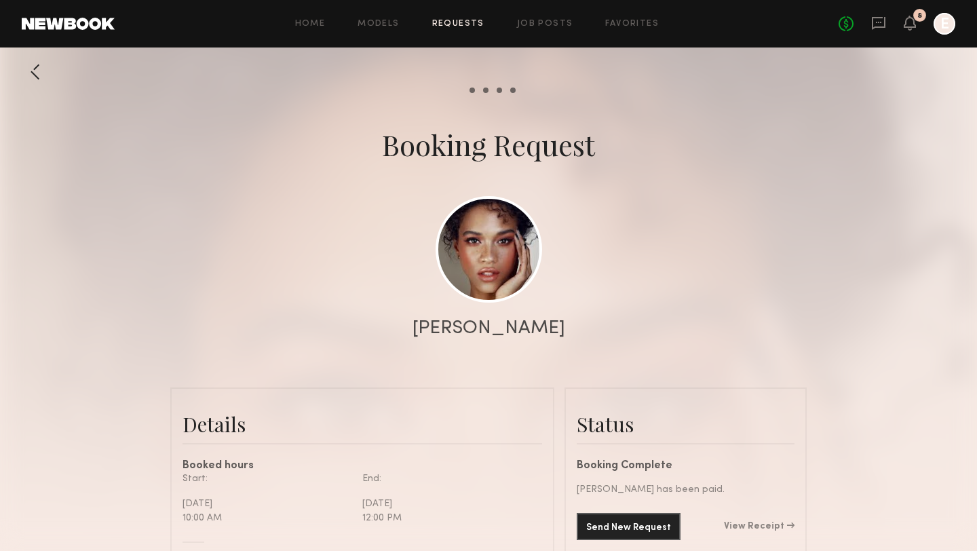
click at [459, 22] on link "Requests" at bounding box center [458, 24] width 52 height 9
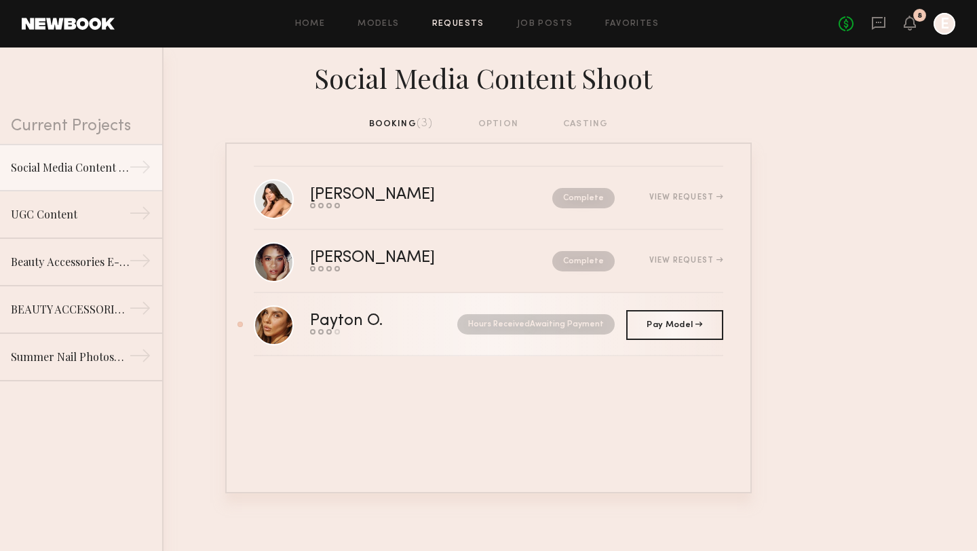
click at [379, 324] on div "Payton O." at bounding box center [365, 322] width 110 height 16
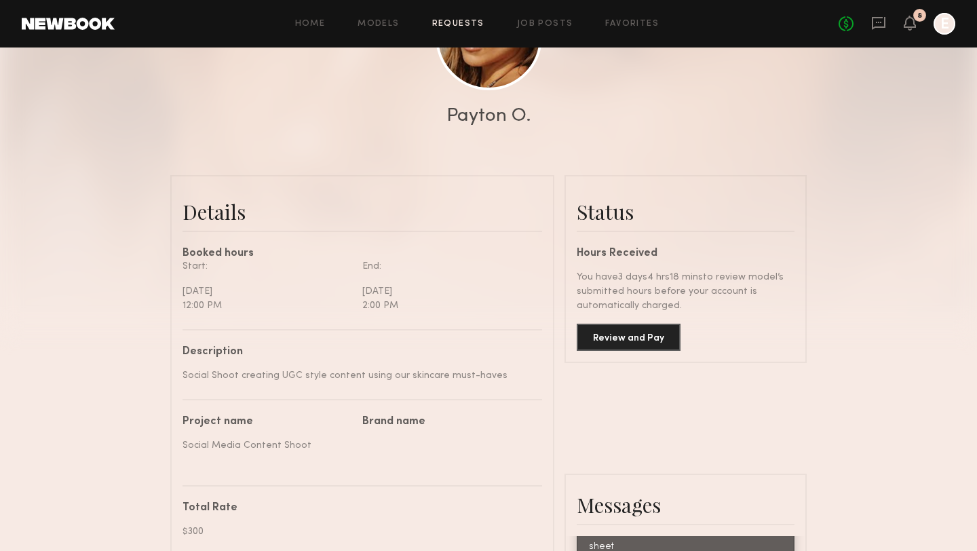
scroll to position [216, 0]
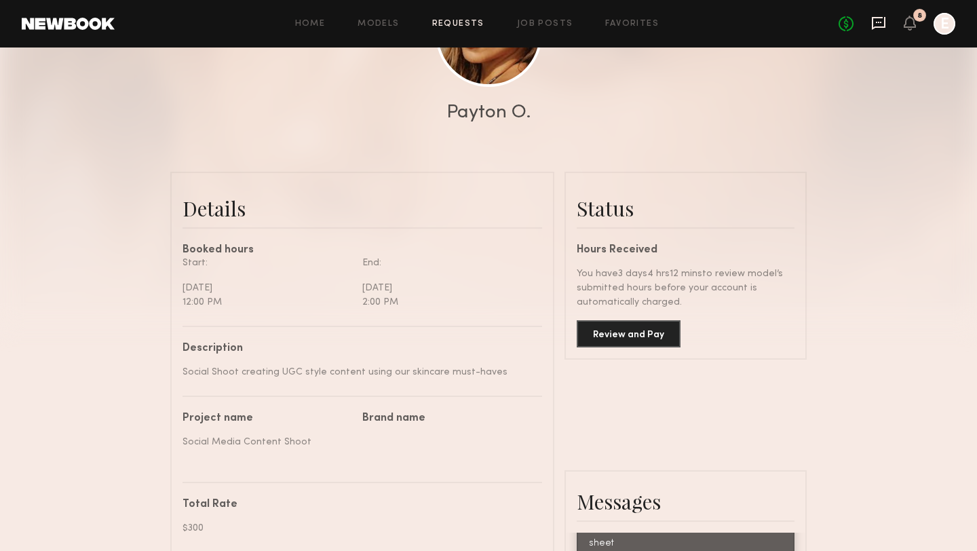
click at [886, 20] on icon at bounding box center [879, 23] width 14 height 13
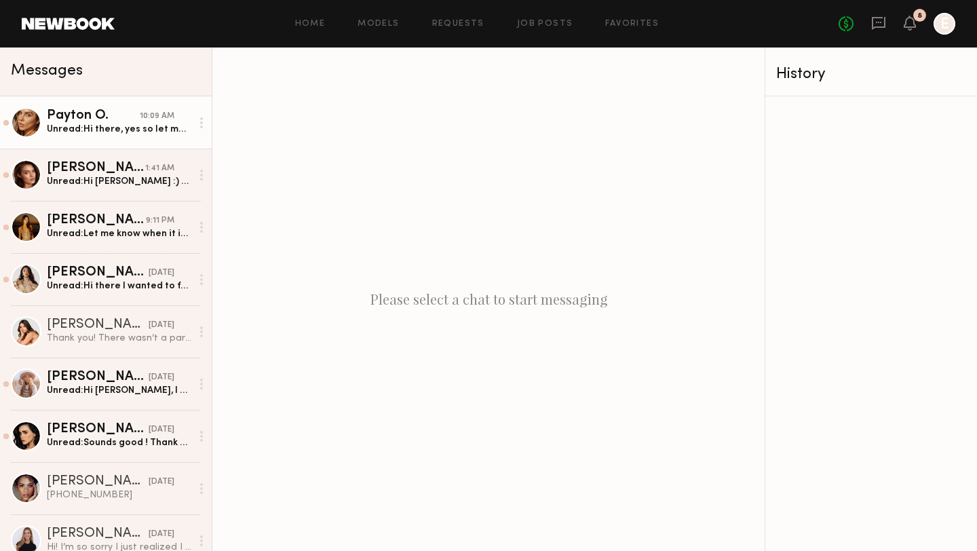
click at [118, 138] on link "Payton O. 10:09 AM Unread: Hi there, yes so let me explain! On my call sheet it…" at bounding box center [106, 122] width 212 height 52
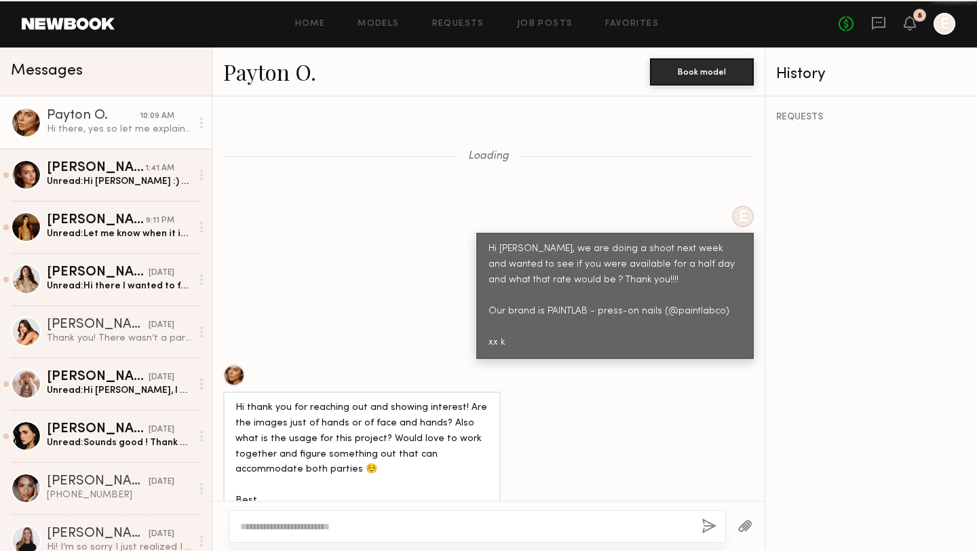
scroll to position [5193, 0]
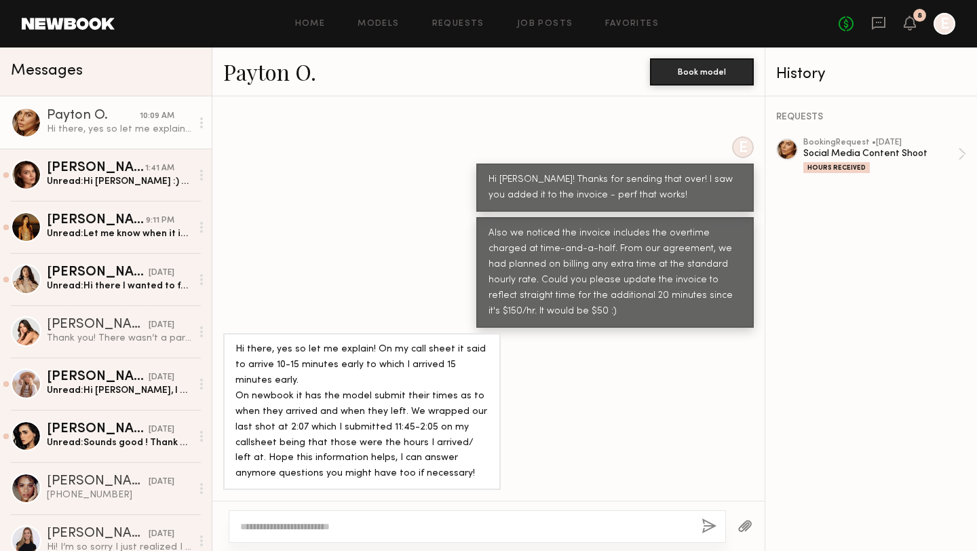
click at [343, 527] on textarea at bounding box center [465, 527] width 451 height 14
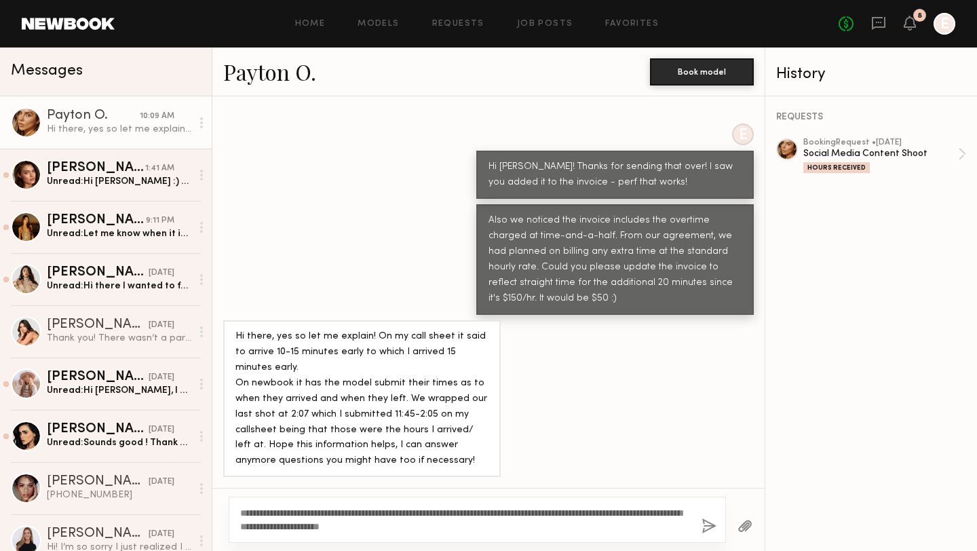
type textarea "**********"
click at [710, 529] on button "button" at bounding box center [709, 527] width 15 height 17
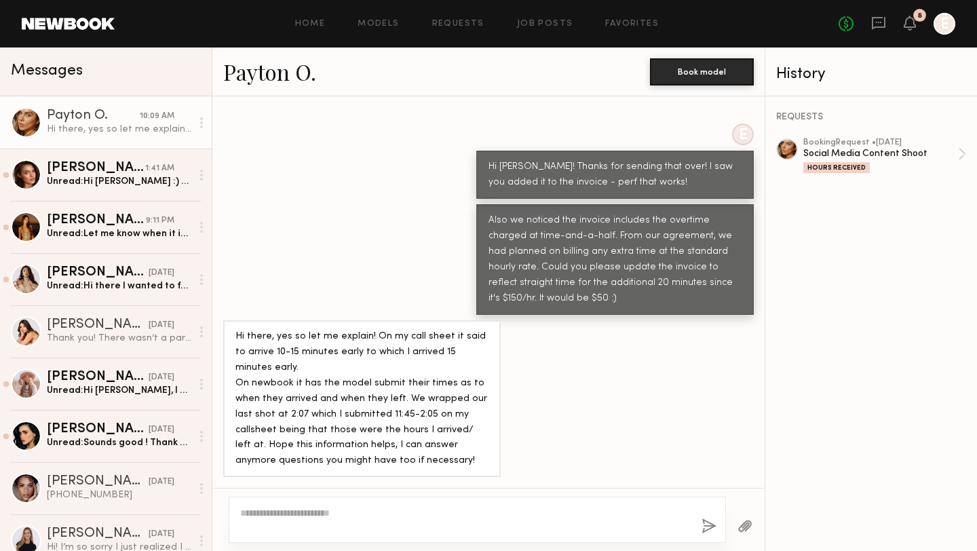
scroll to position [5393, 0]
